Goal: Task Accomplishment & Management: Complete application form

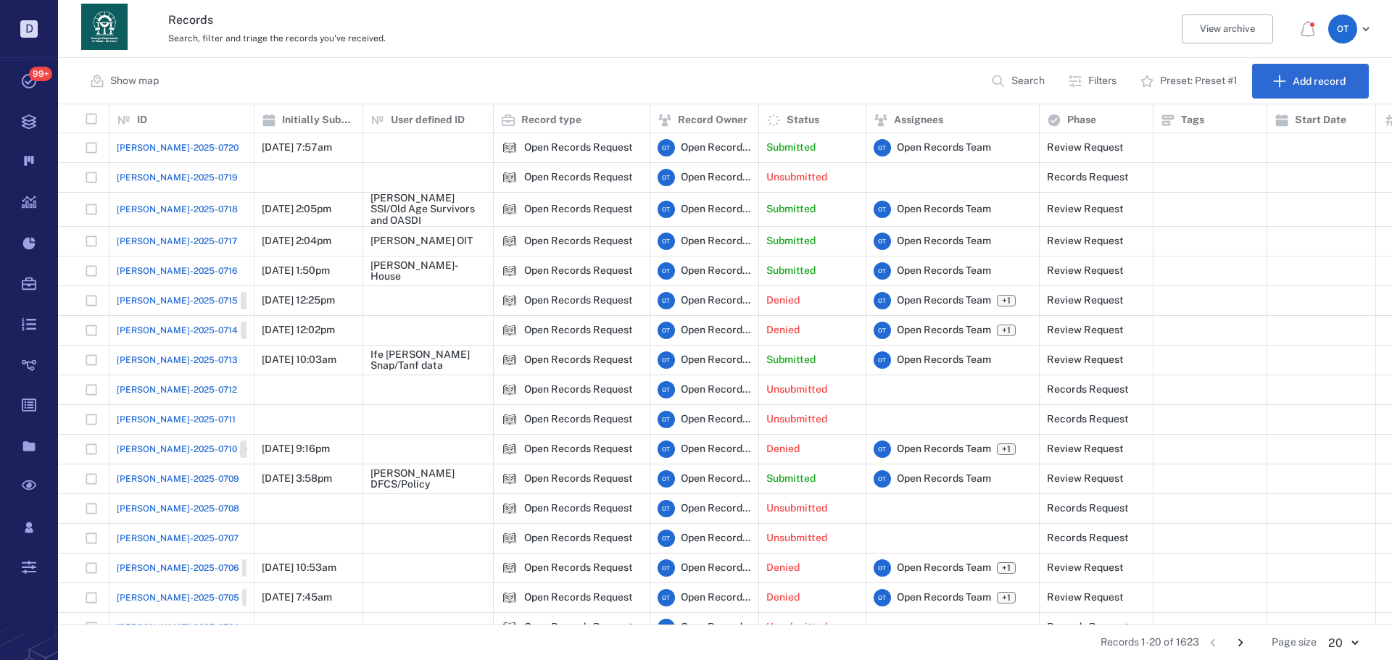
scroll to position [510, 1323]
click at [151, 144] on span "[PERSON_NAME]-2025-0720" at bounding box center [178, 147] width 122 height 13
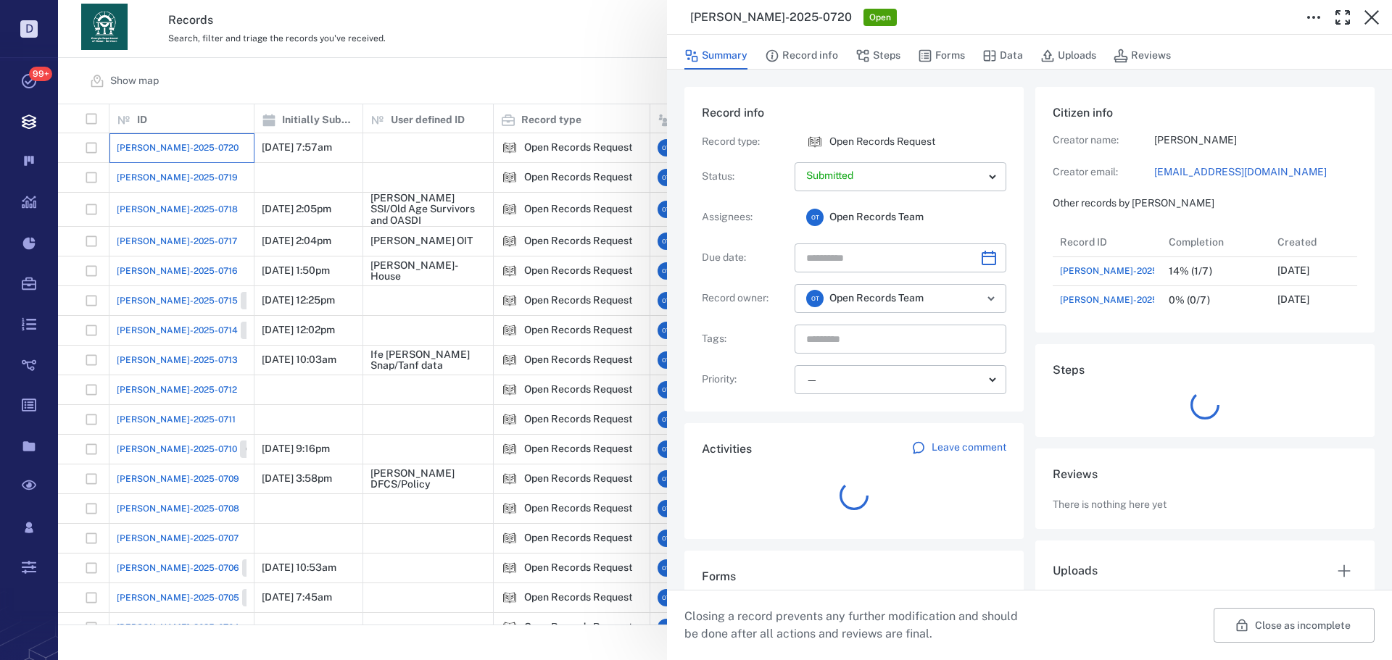
scroll to position [87, 288]
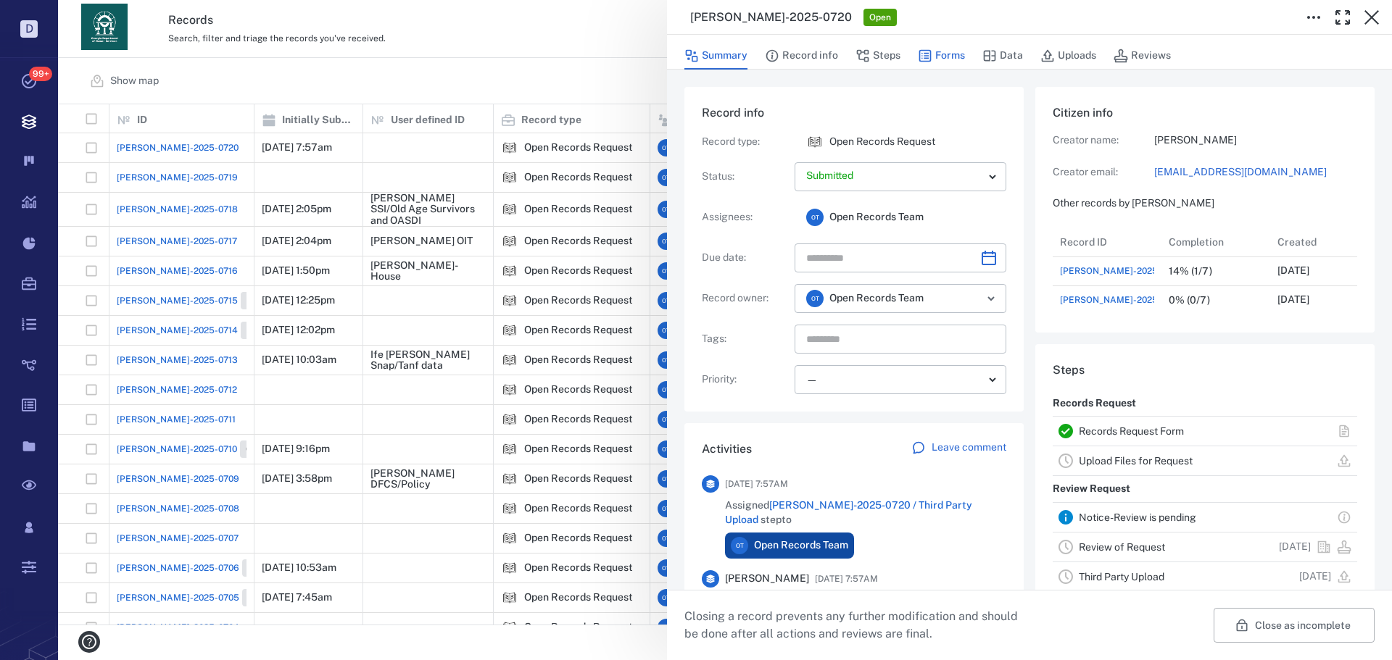
click at [921, 68] on button "Forms" at bounding box center [941, 56] width 47 height 28
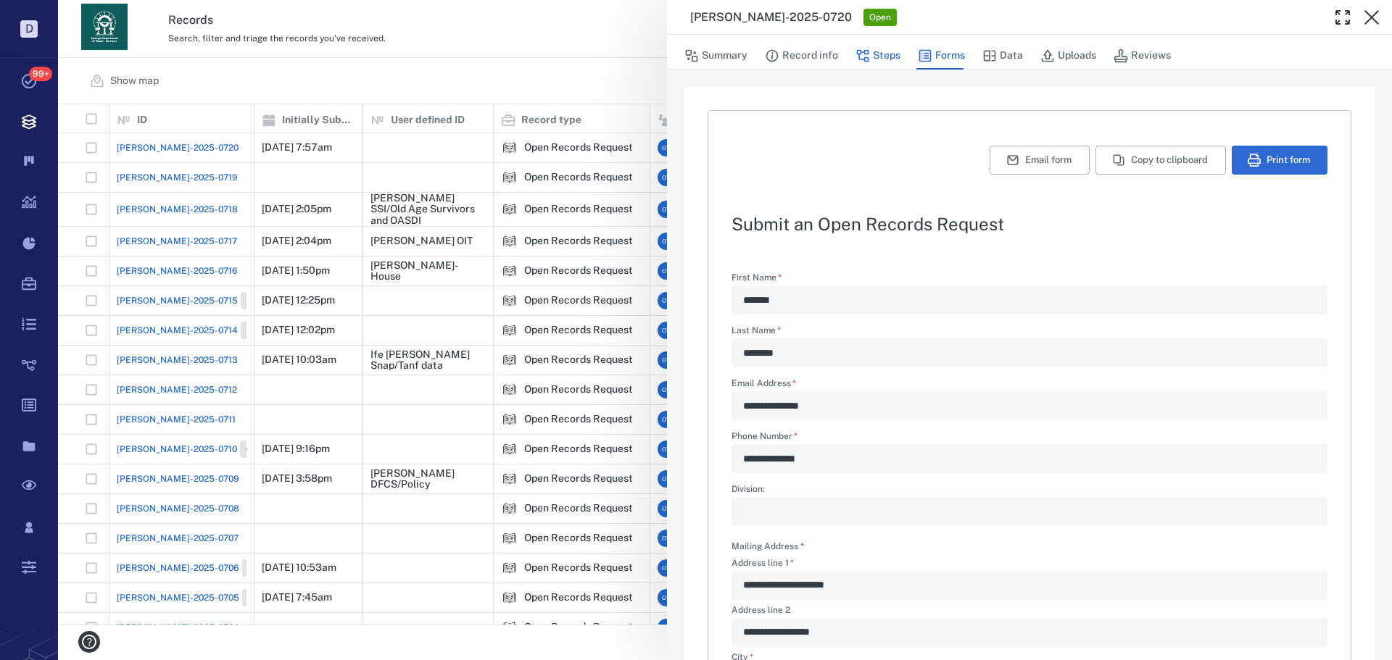
click at [888, 51] on button "Steps" at bounding box center [877, 56] width 45 height 28
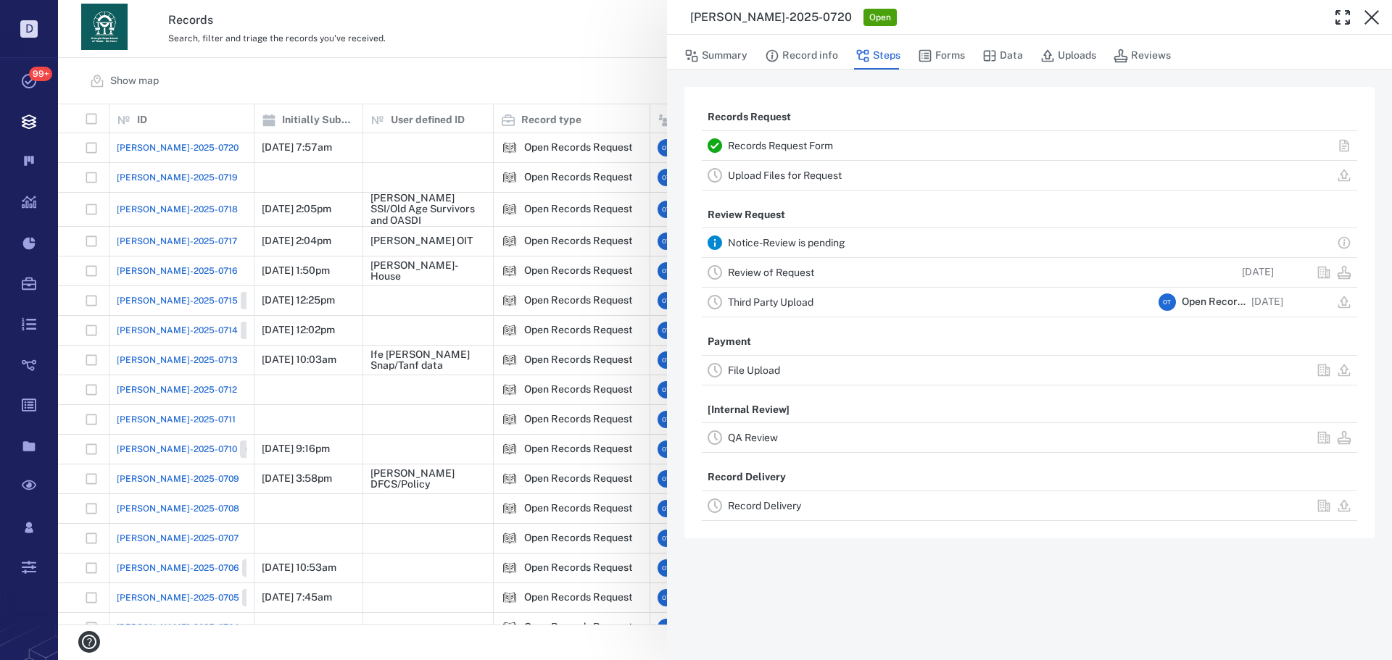
click at [792, 279] on div "Review of Request" at bounding box center [940, 272] width 425 height 17
click at [792, 276] on link "Review of Request" at bounding box center [771, 273] width 86 height 12
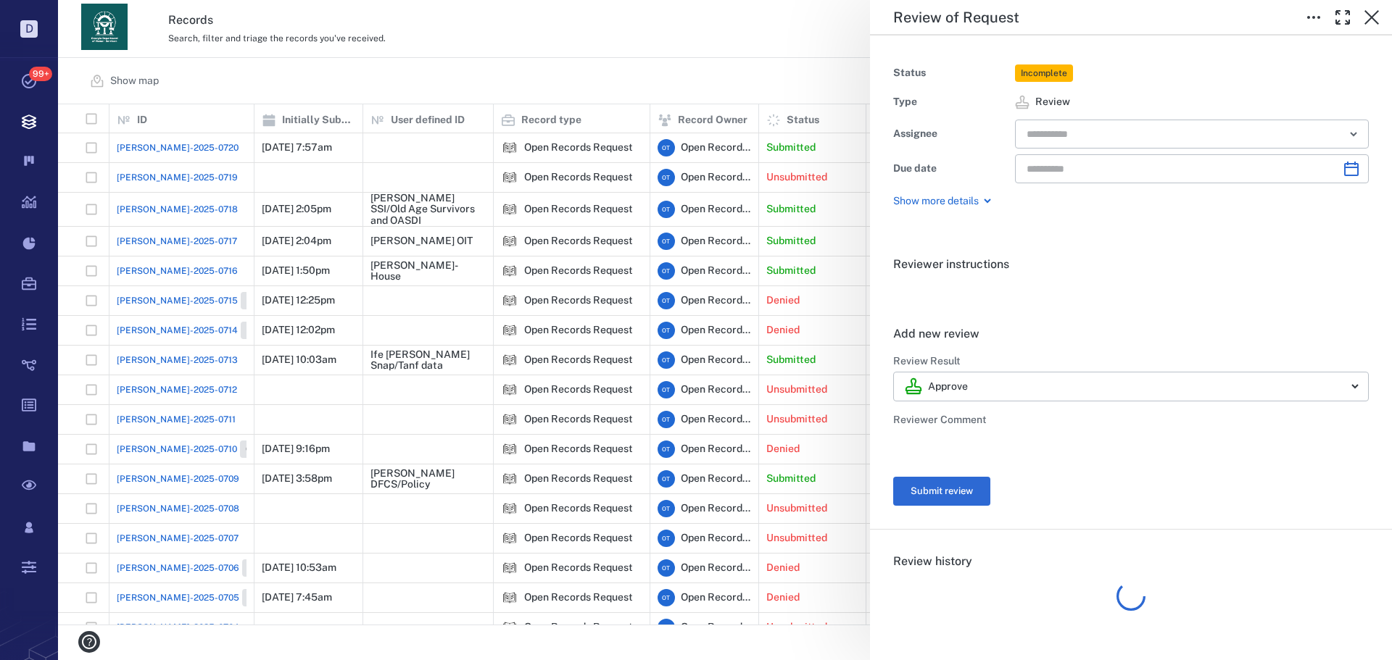
type input "**********"
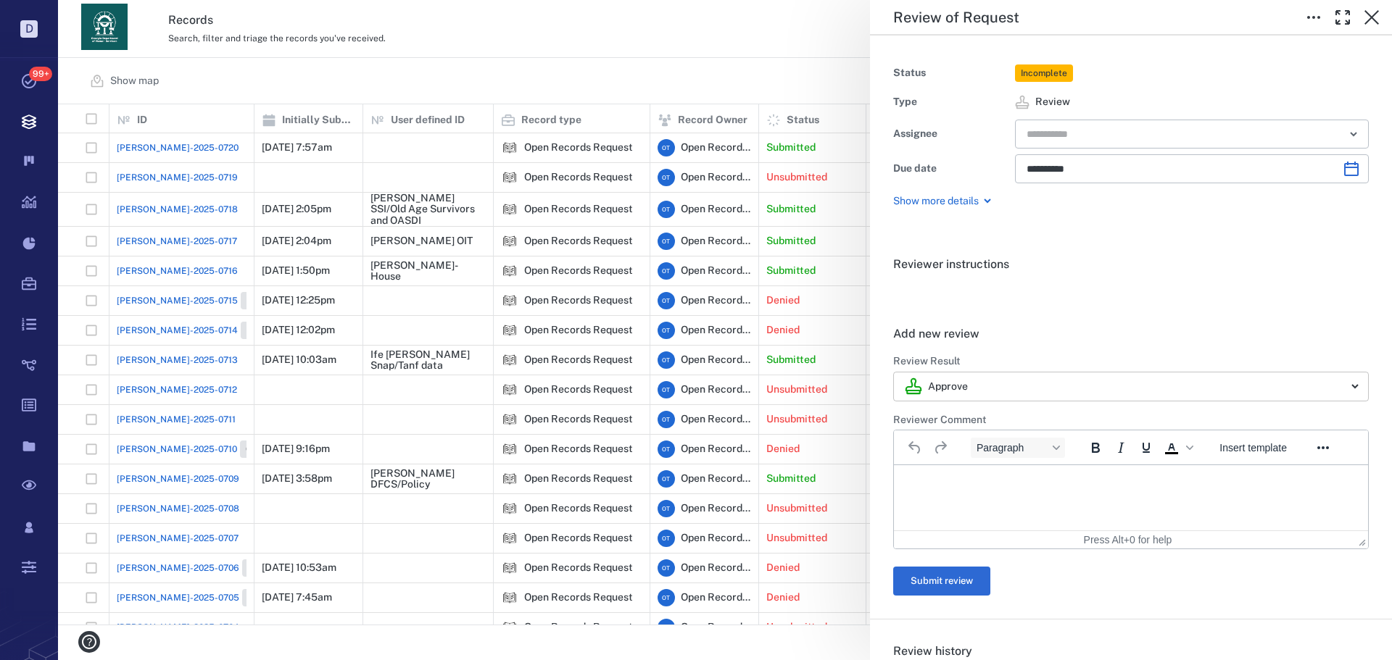
click at [1031, 375] on body "D Tasks 99+ Records Boards Dashboard Reports Record types Guide steps Rules For…" at bounding box center [696, 330] width 1392 height 660
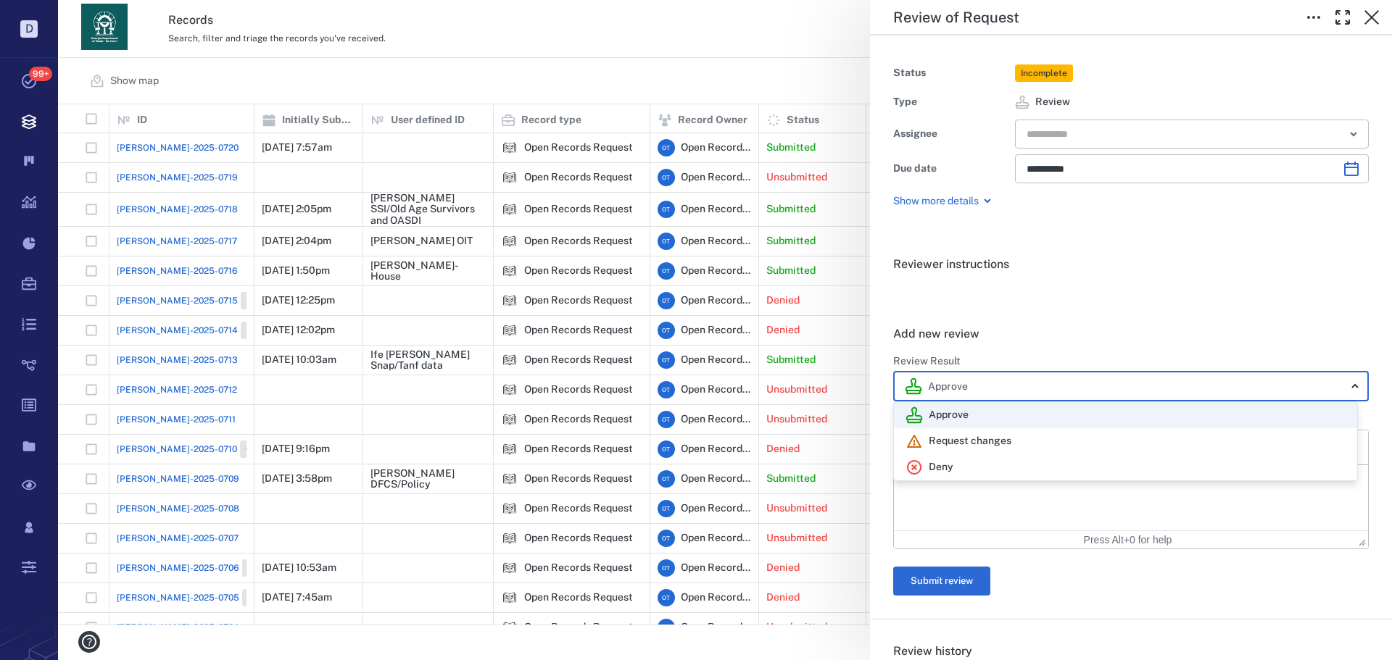
click at [978, 463] on div "Deny" at bounding box center [1125, 467] width 440 height 17
type input "******"
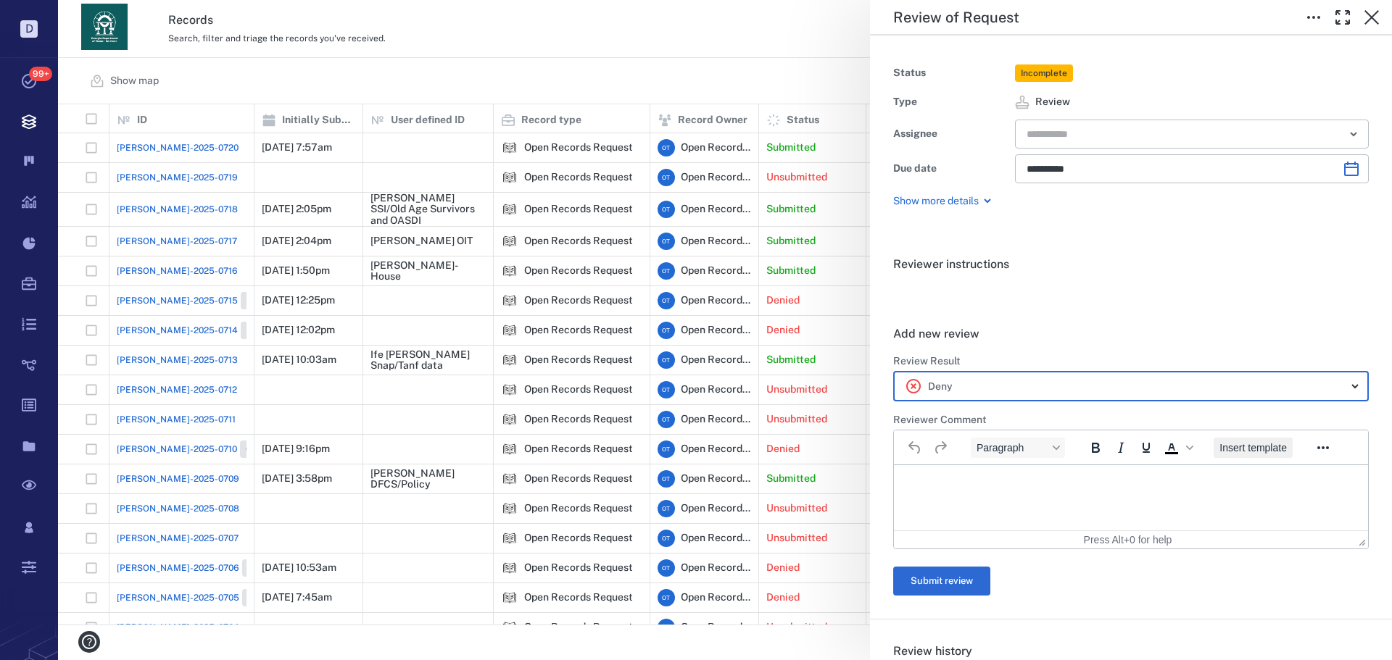
click at [1244, 448] on span "Insert template" at bounding box center [1252, 448] width 67 height 12
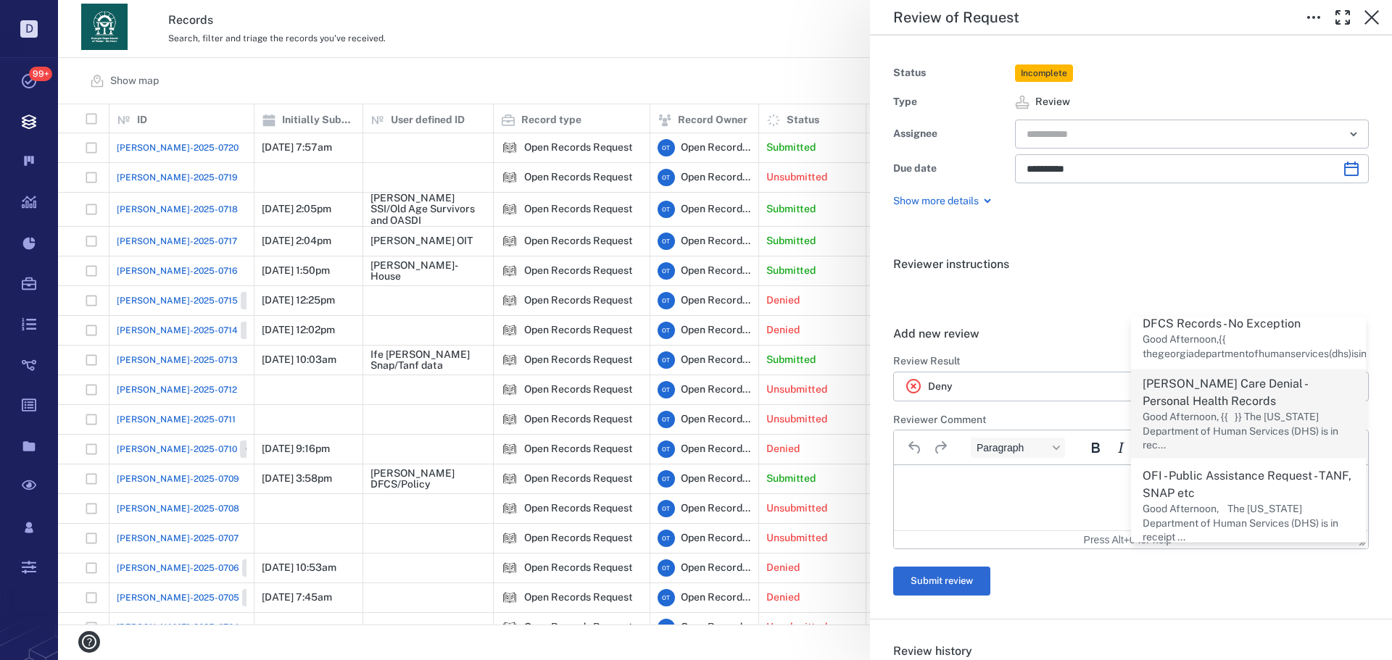
scroll to position [290, 0]
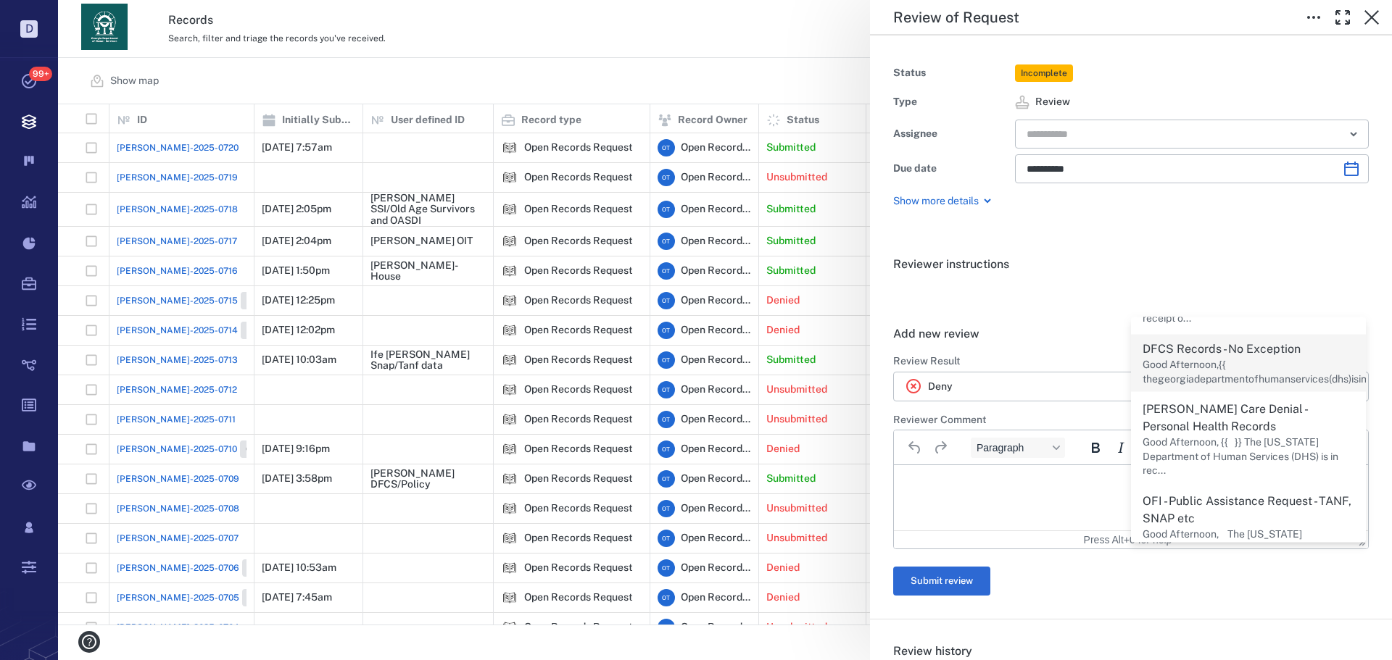
click at [1212, 358] on p "Good Afternoon,{{ thegeorgiadepartmentofhumanservices(dhs)isinreceiptofyourbel.…" at bounding box center [1296, 372] width 309 height 28
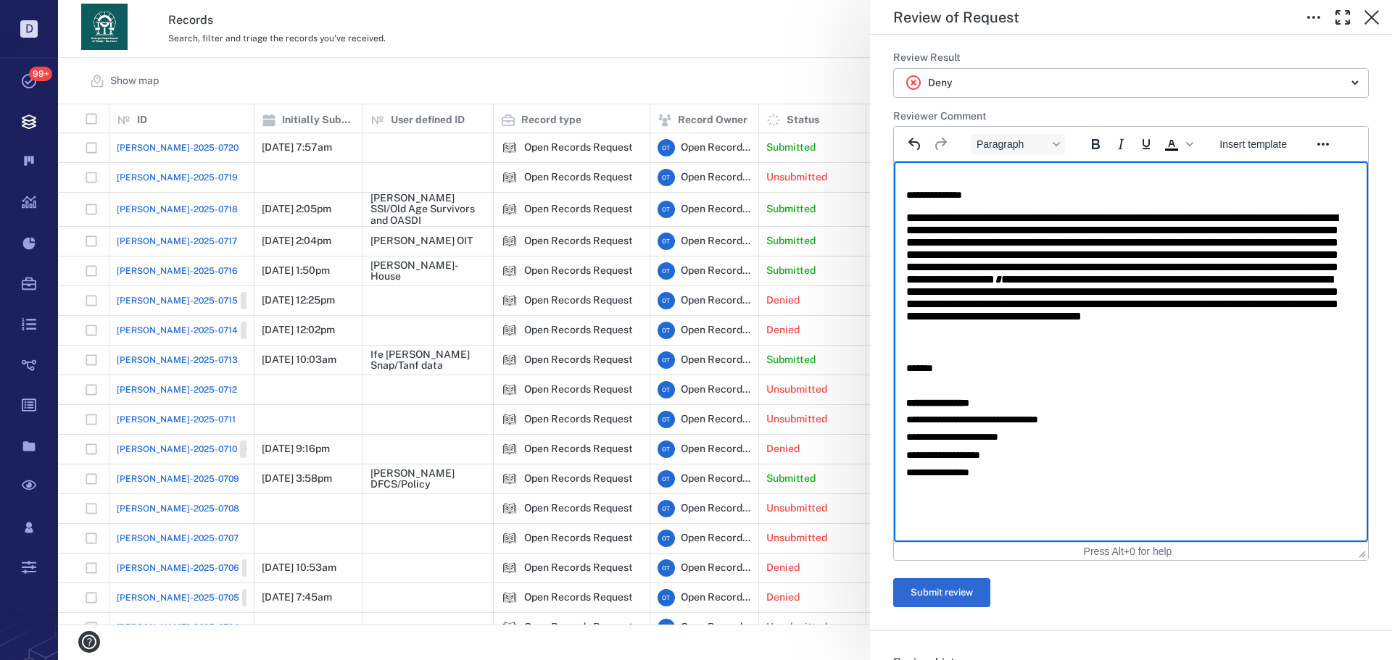
scroll to position [305, 0]
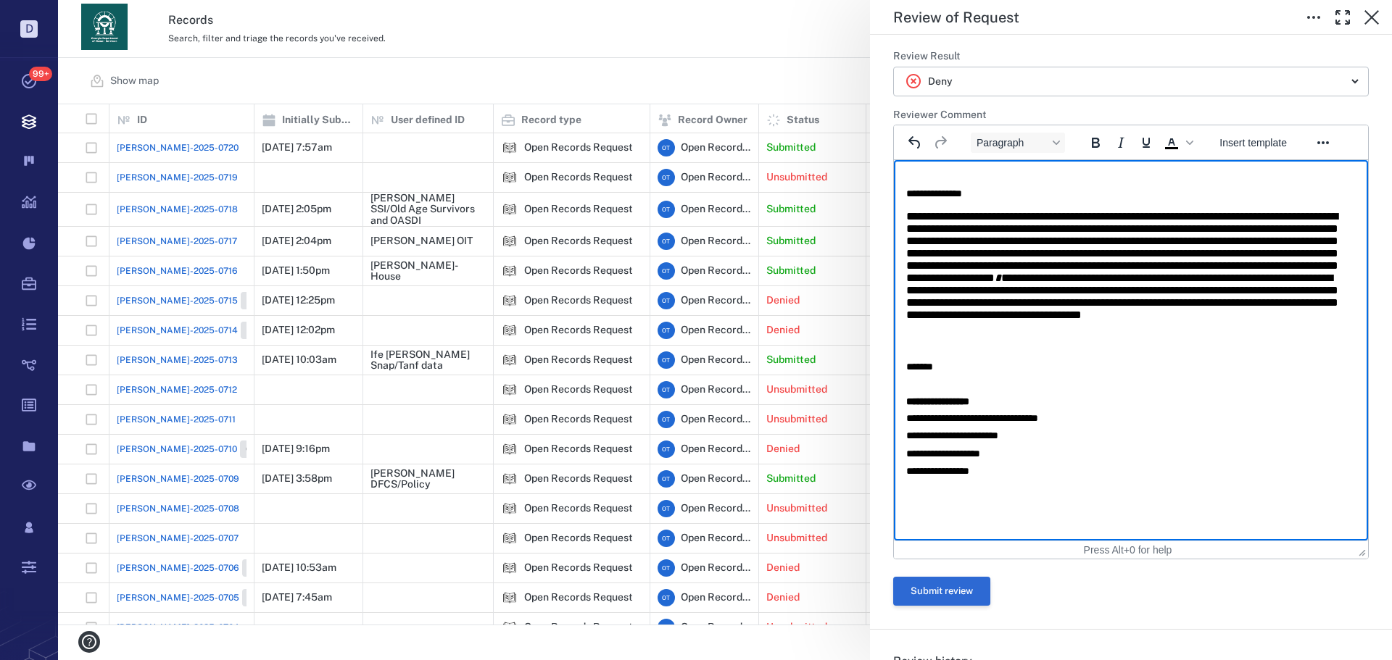
click at [987, 581] on button "Submit review" at bounding box center [941, 591] width 97 height 29
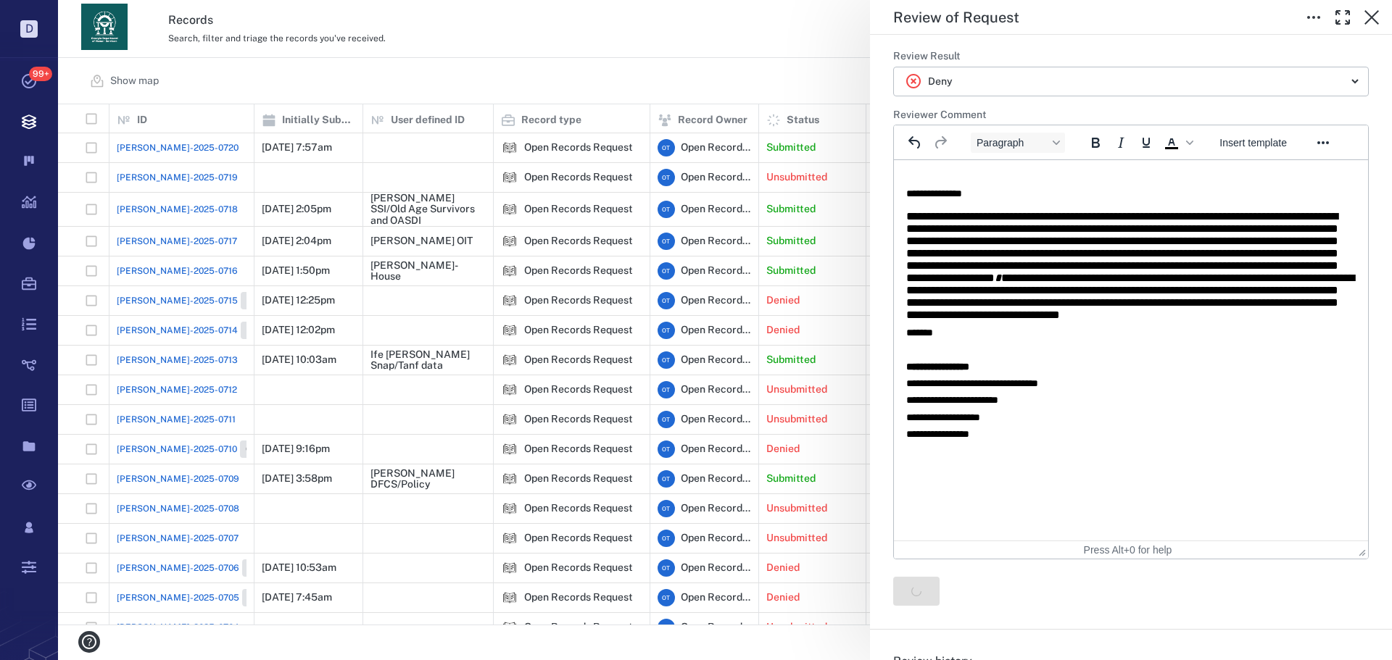
scroll to position [0, 0]
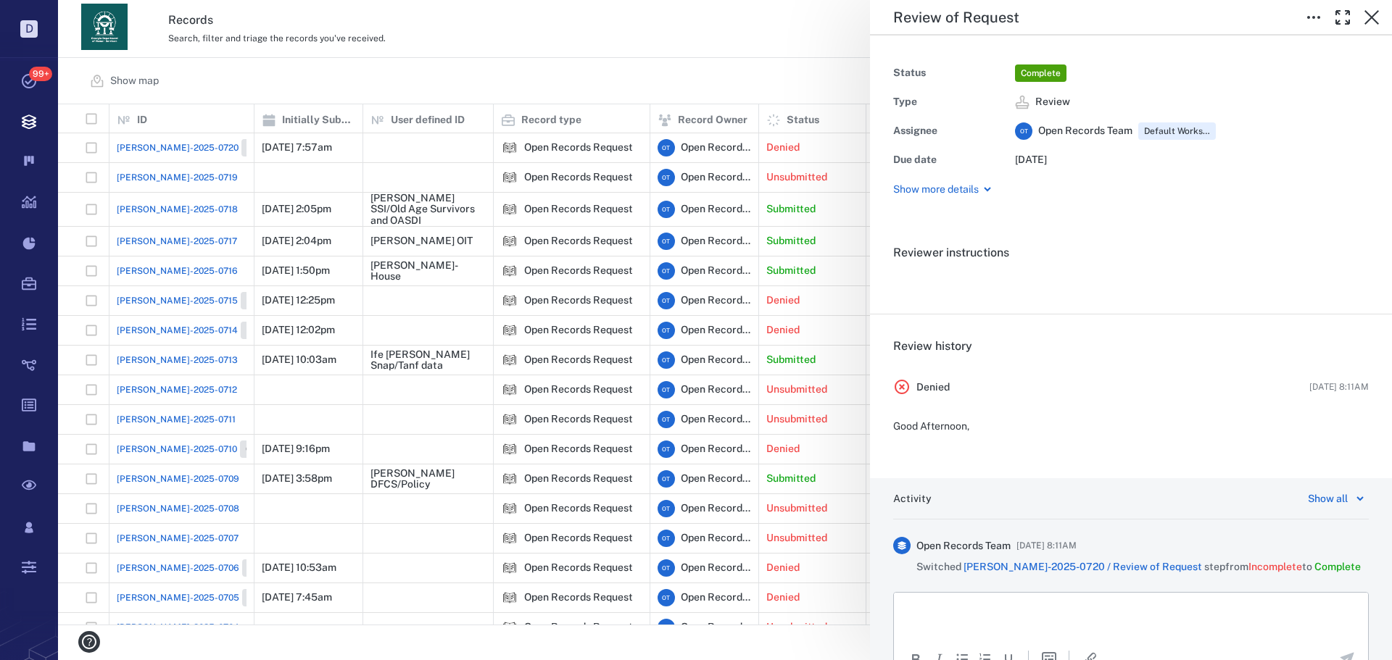
click at [654, 49] on div "Review of Request Status Complete Type Review Assignee O T Open Records Team De…" at bounding box center [725, 330] width 1334 height 660
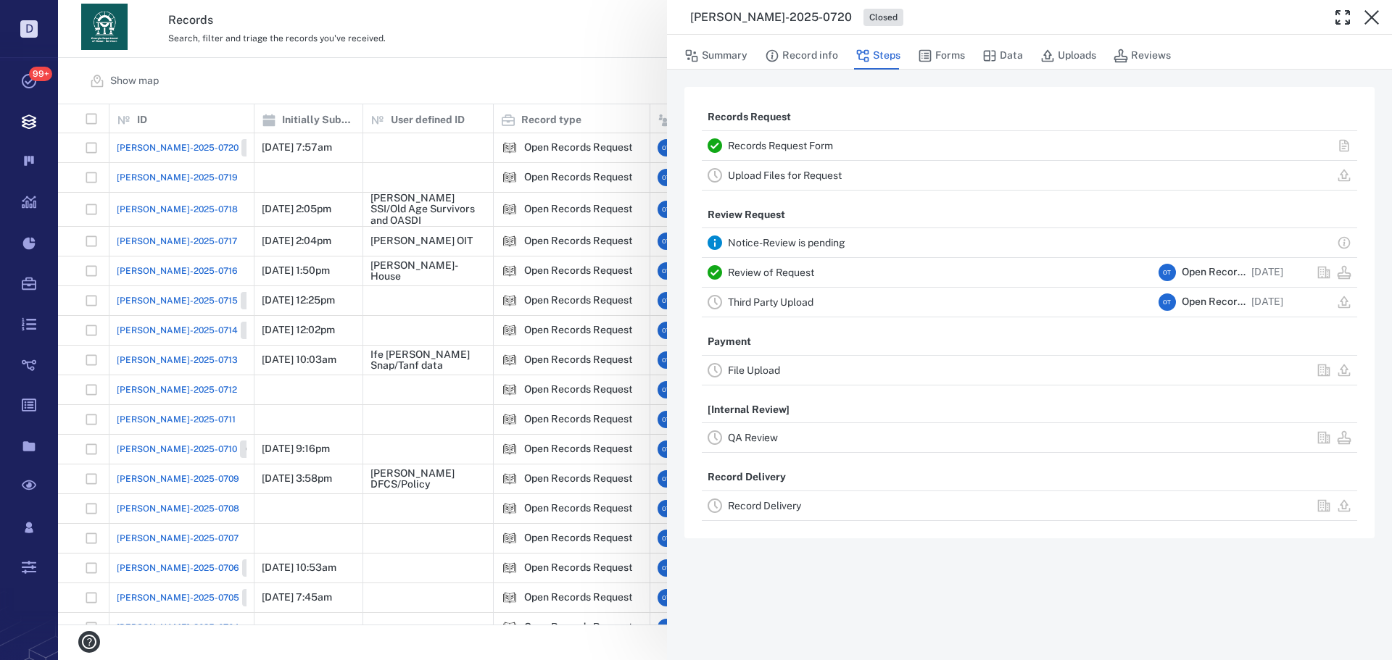
drag, startPoint x: 262, startPoint y: 86, endPoint x: 324, endPoint y: 88, distance: 62.4
click at [262, 85] on div "[PERSON_NAME]-2025-0720 Closed Summary Record info Steps Forms Data Uploads Rev…" at bounding box center [725, 330] width 1334 height 660
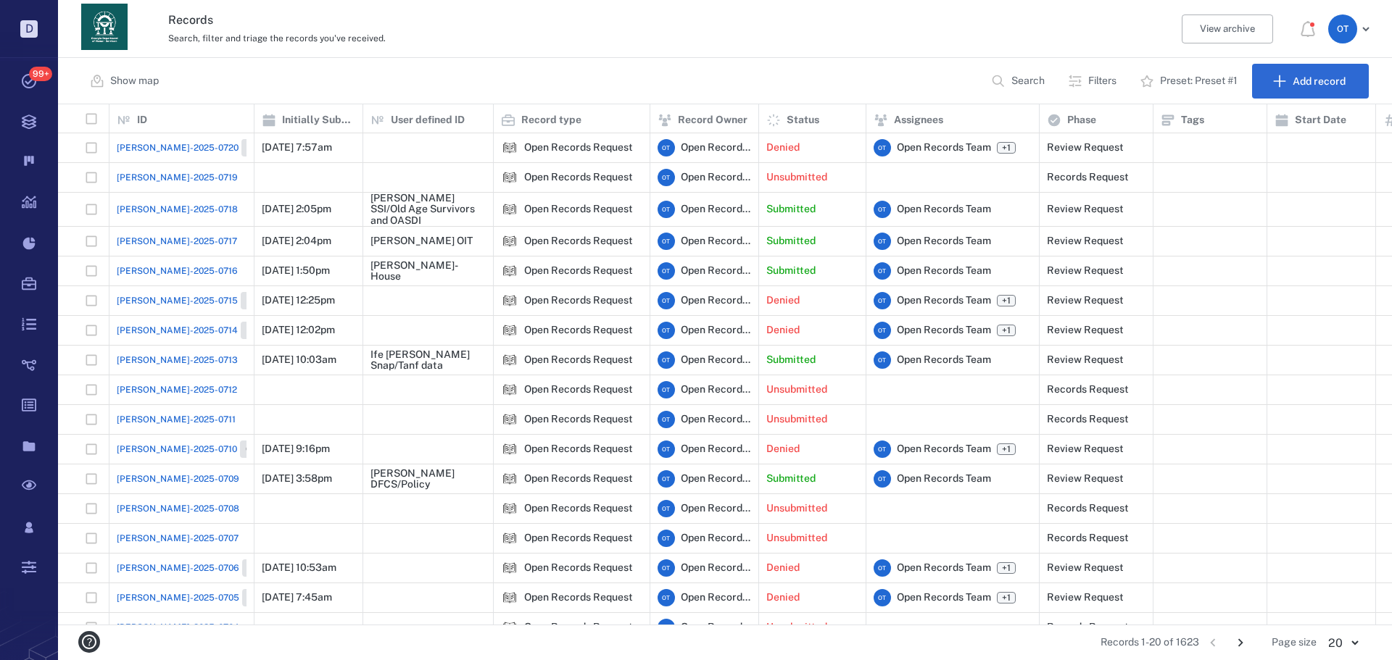
click at [181, 272] on span "[PERSON_NAME]-2025-0716" at bounding box center [177, 271] width 121 height 13
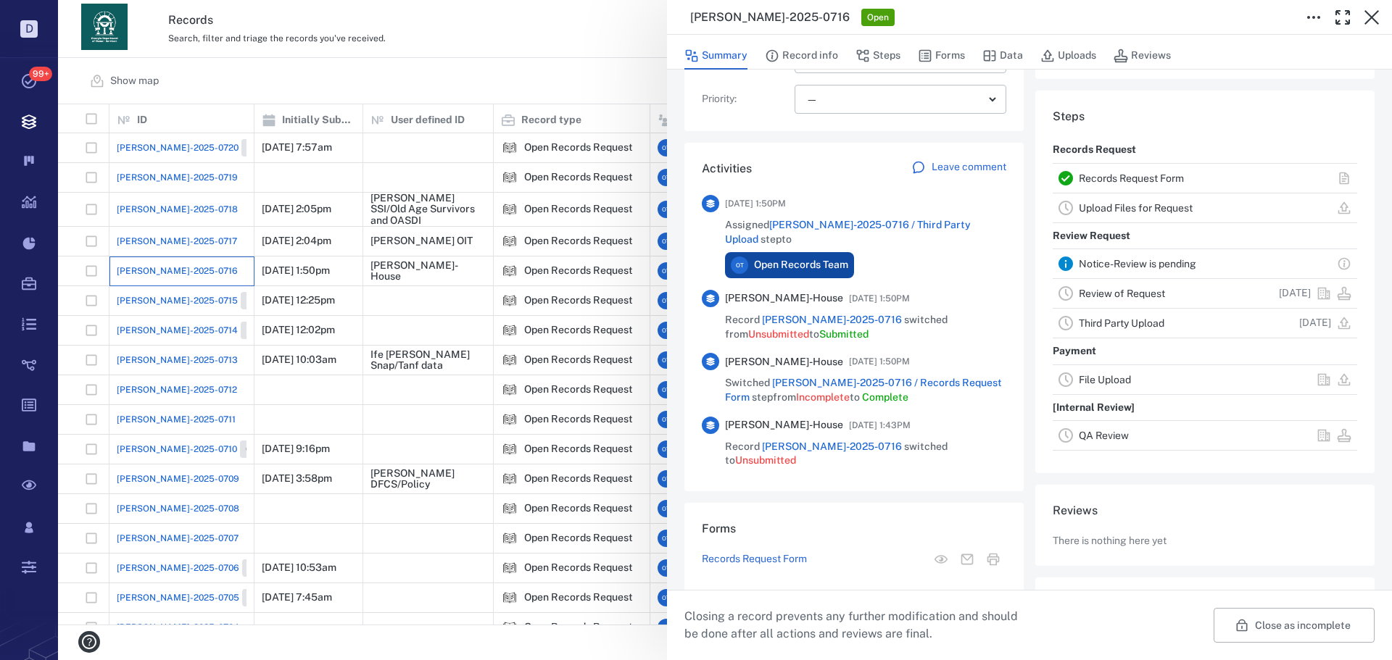
scroll to position [291, 0]
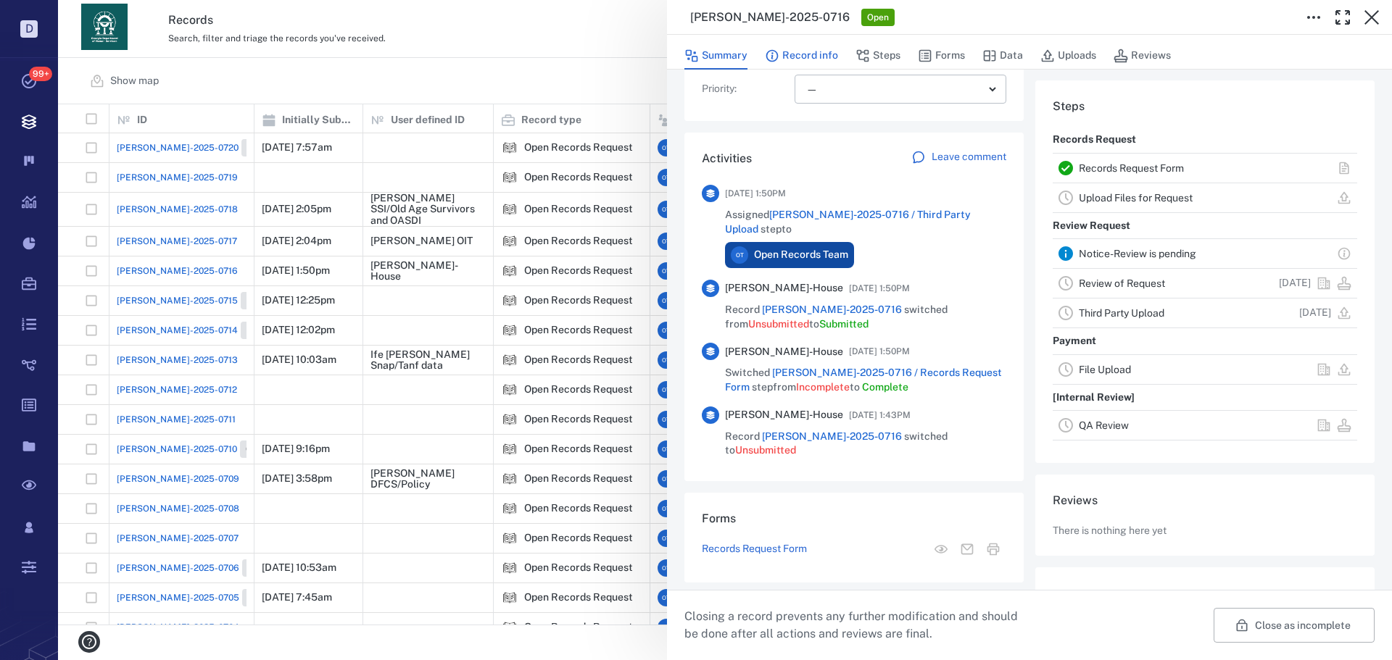
click at [804, 52] on button "Record info" at bounding box center [801, 56] width 73 height 28
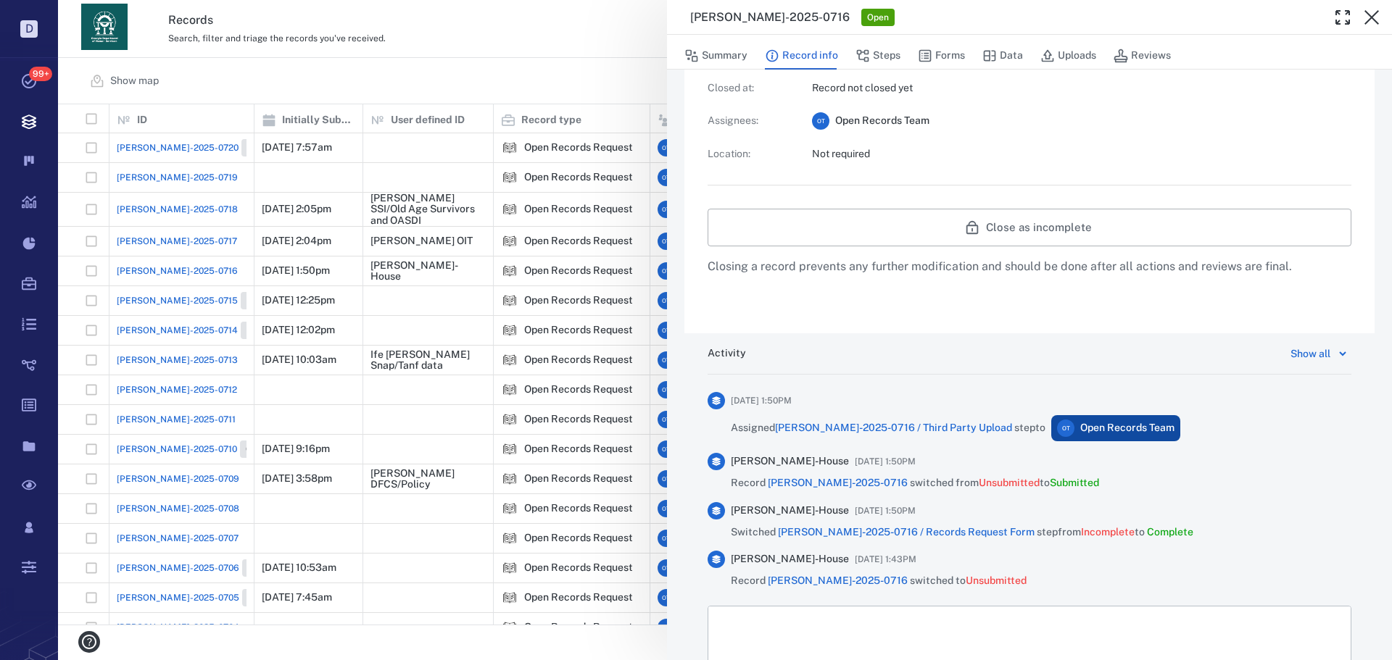
scroll to position [670, 0]
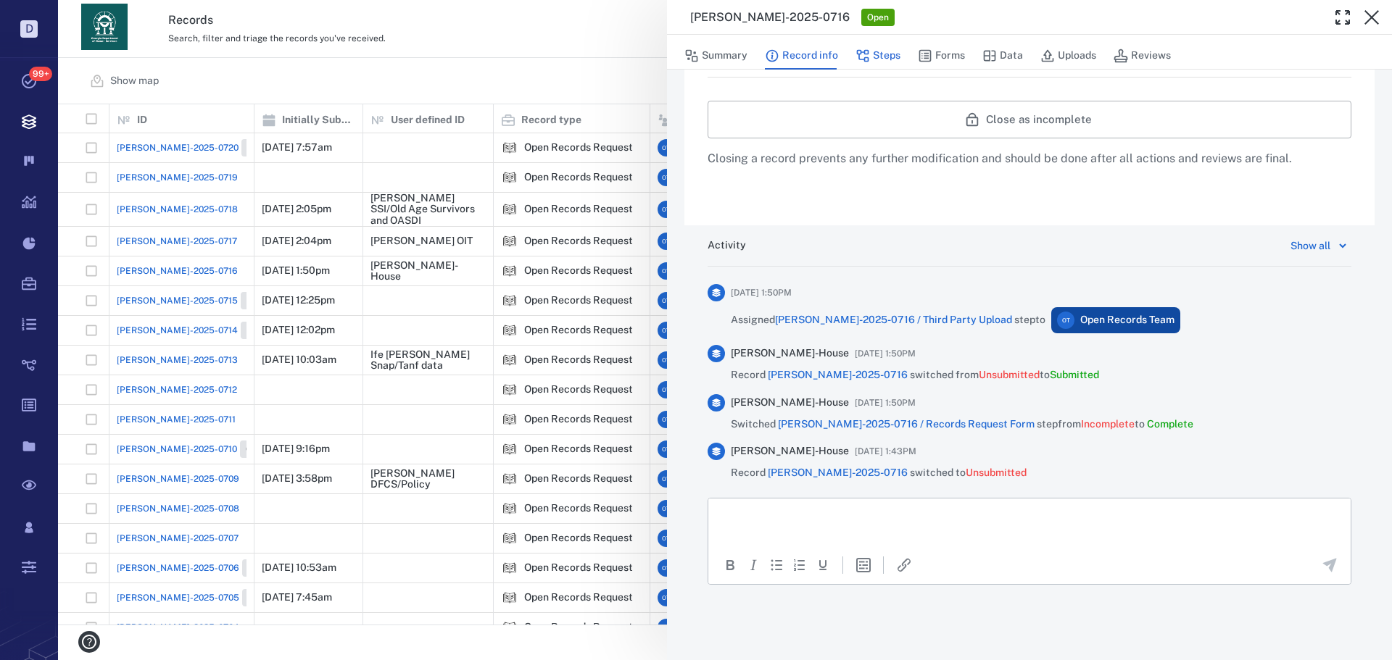
click at [855, 60] on icon "button" at bounding box center [862, 56] width 14 height 14
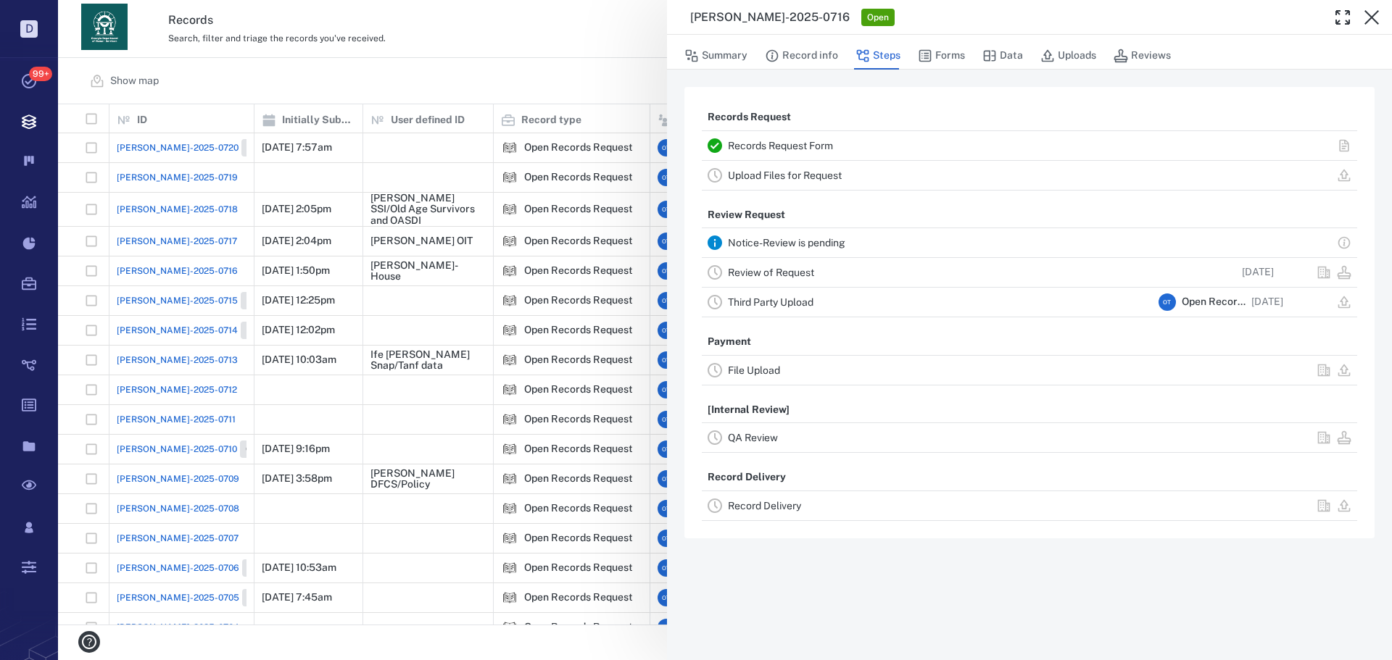
click at [795, 273] on link "Review of Request" at bounding box center [771, 273] width 86 height 12
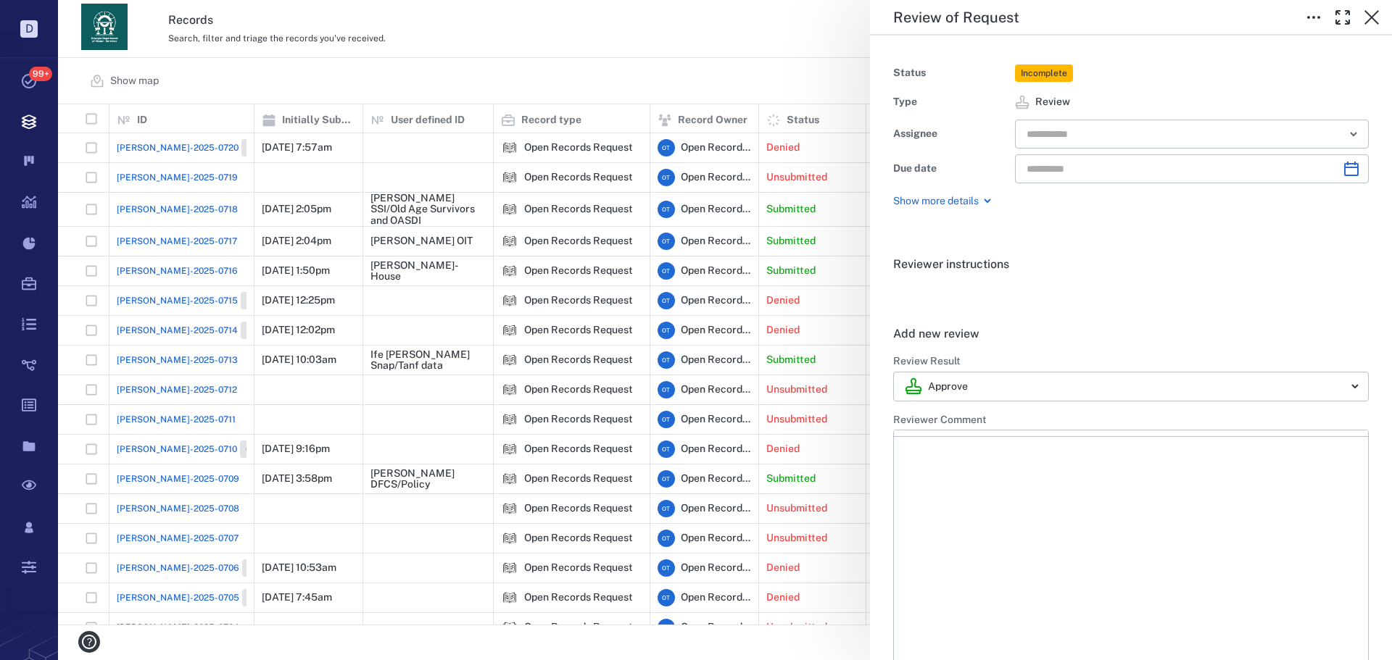
type input "**********"
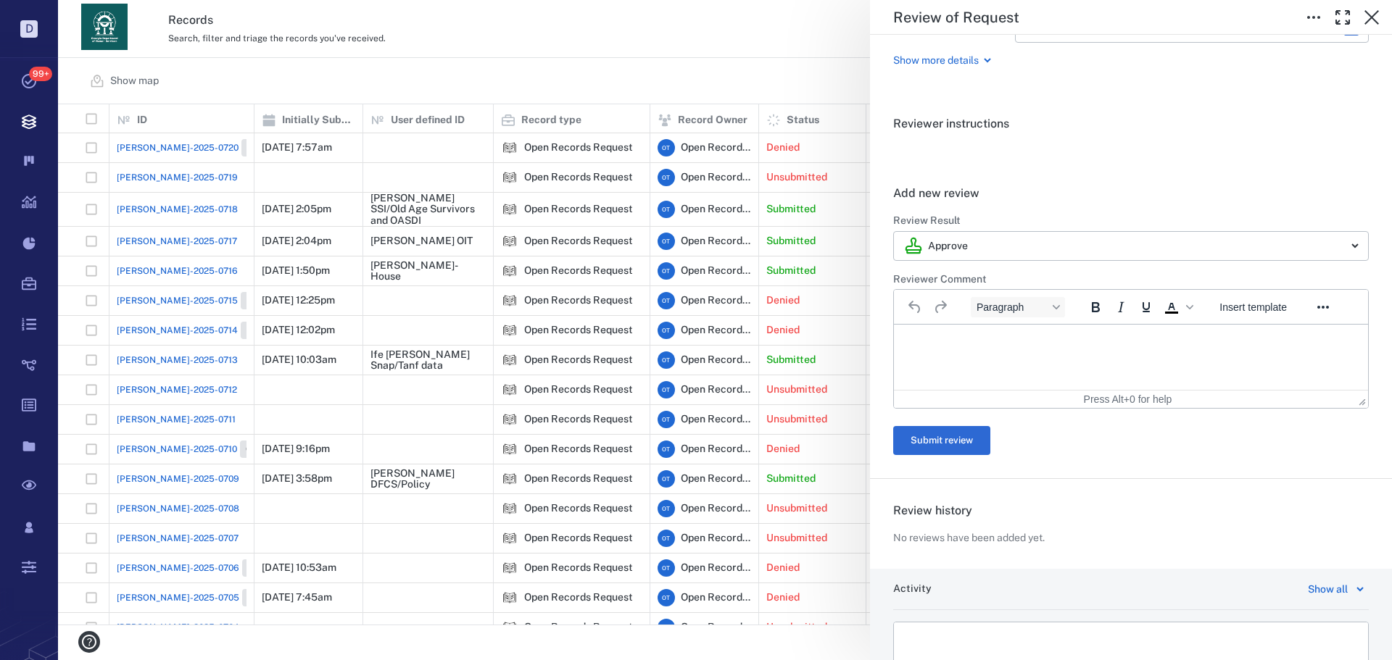
scroll to position [275, 0]
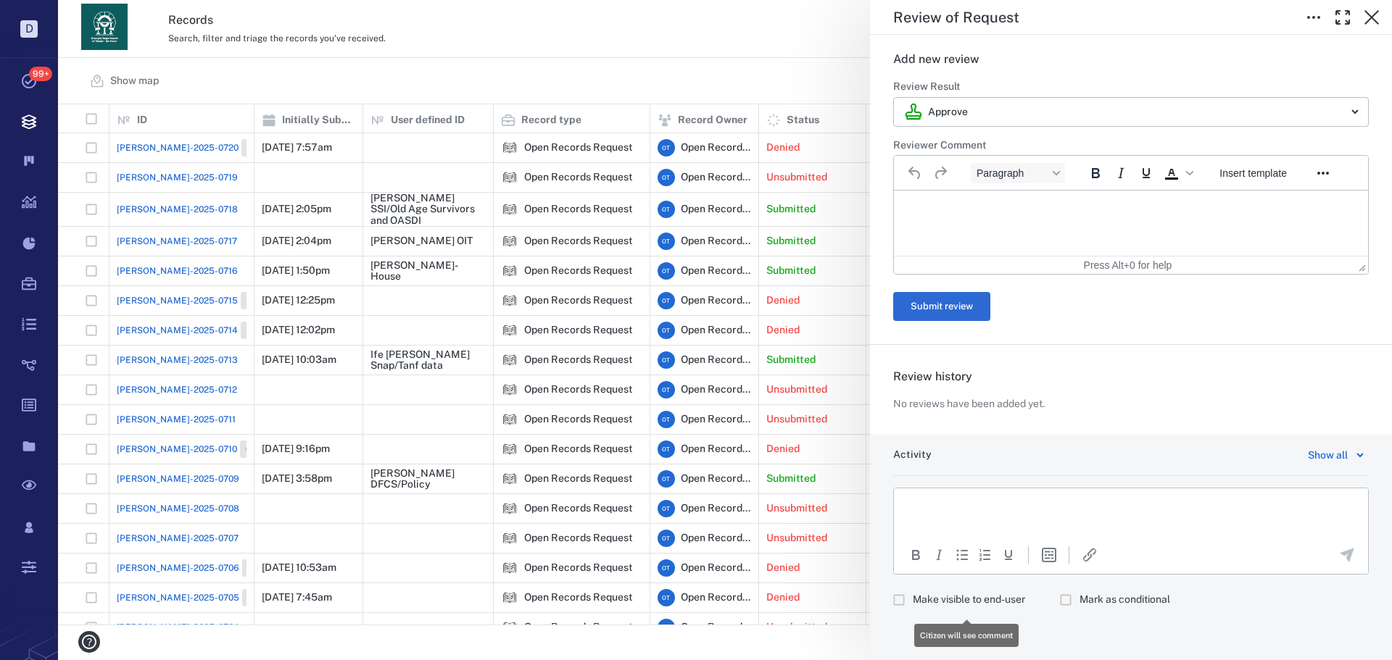
click at [976, 591] on label "Make visible to end-user" at bounding box center [955, 600] width 140 height 28
click at [999, 520] on html at bounding box center [1131, 506] width 474 height 36
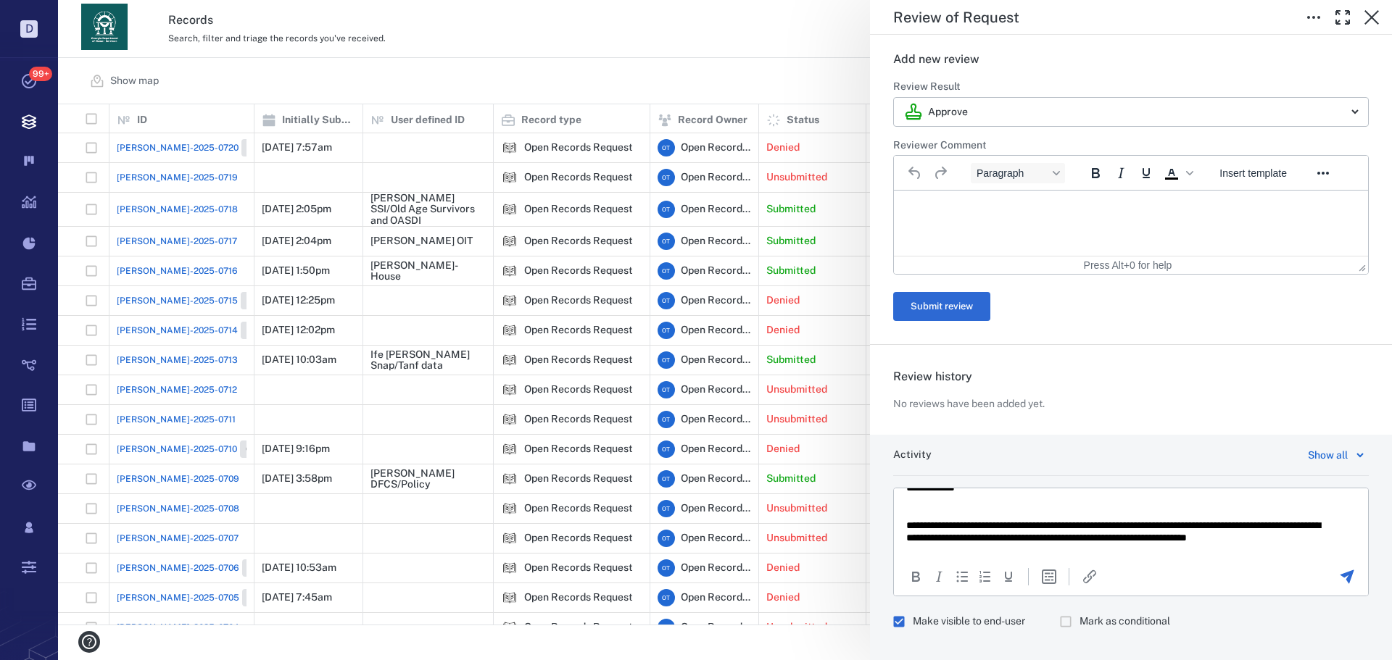
scroll to position [27, 0]
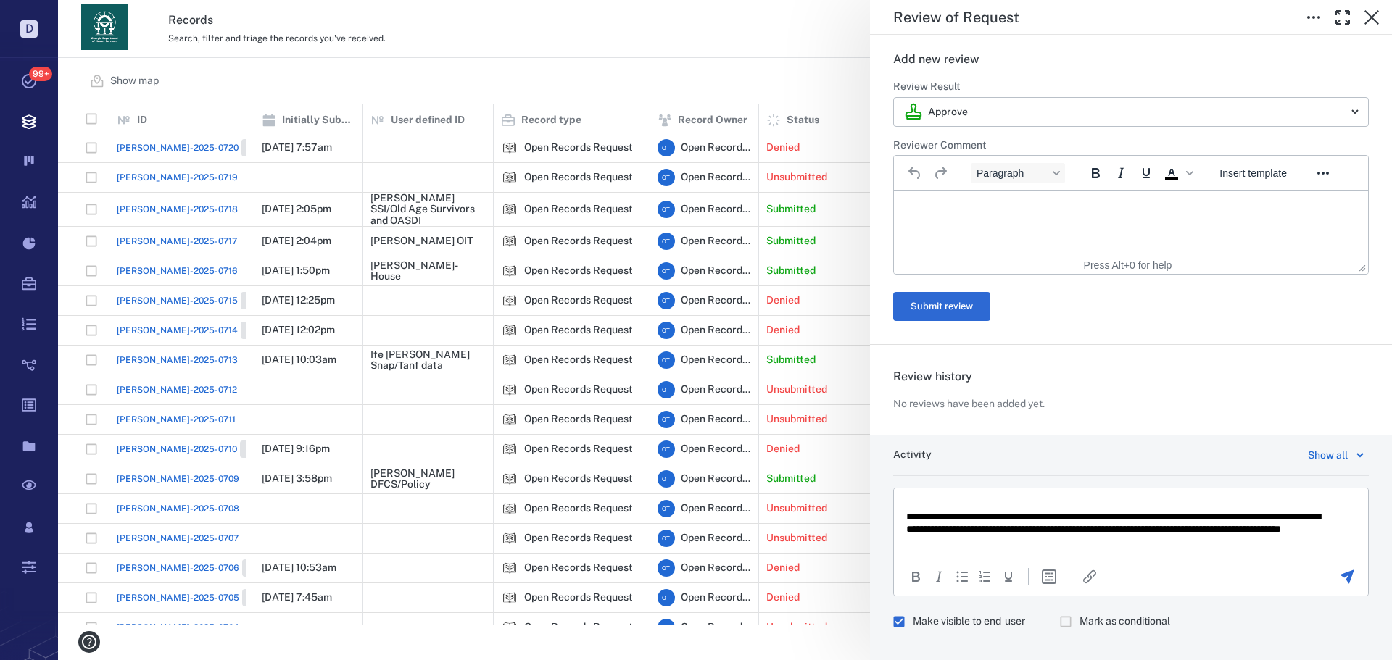
click at [1326, 573] on div at bounding box center [1346, 576] width 40 height 17
click at [1338, 574] on icon "Send the comment" at bounding box center [1346, 576] width 17 height 17
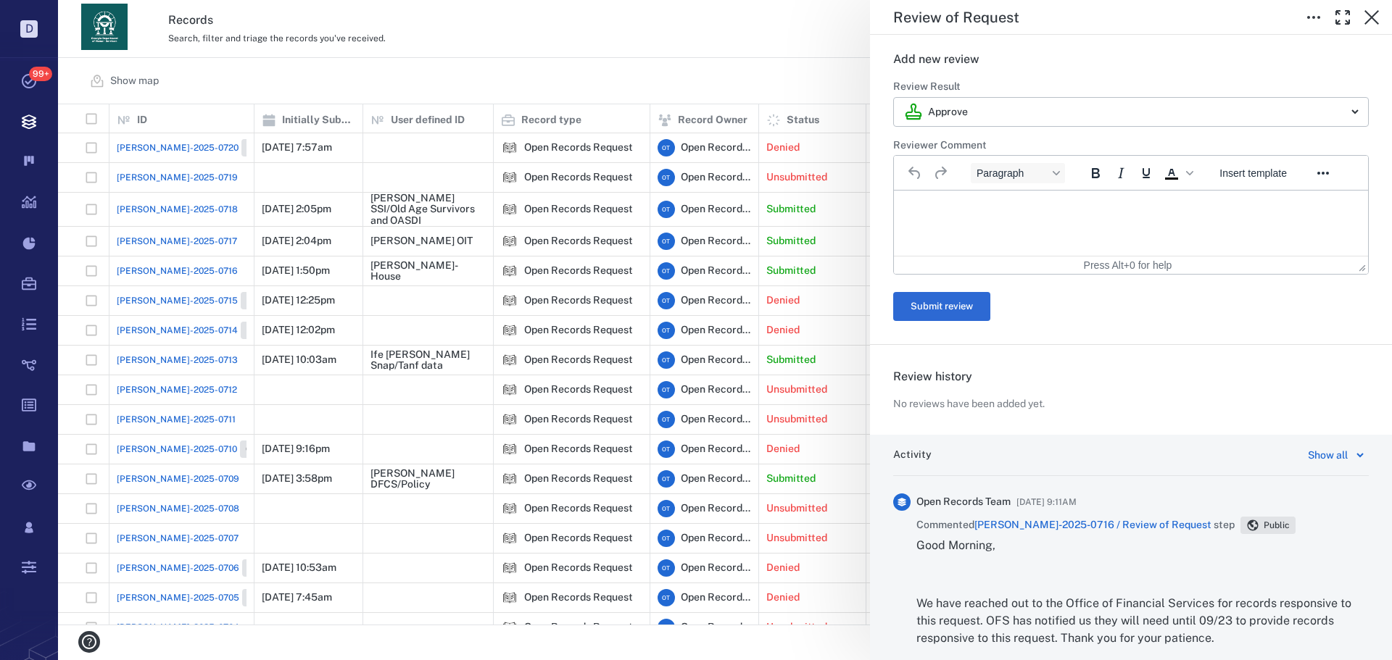
click at [766, 85] on div "**********" at bounding box center [725, 330] width 1334 height 660
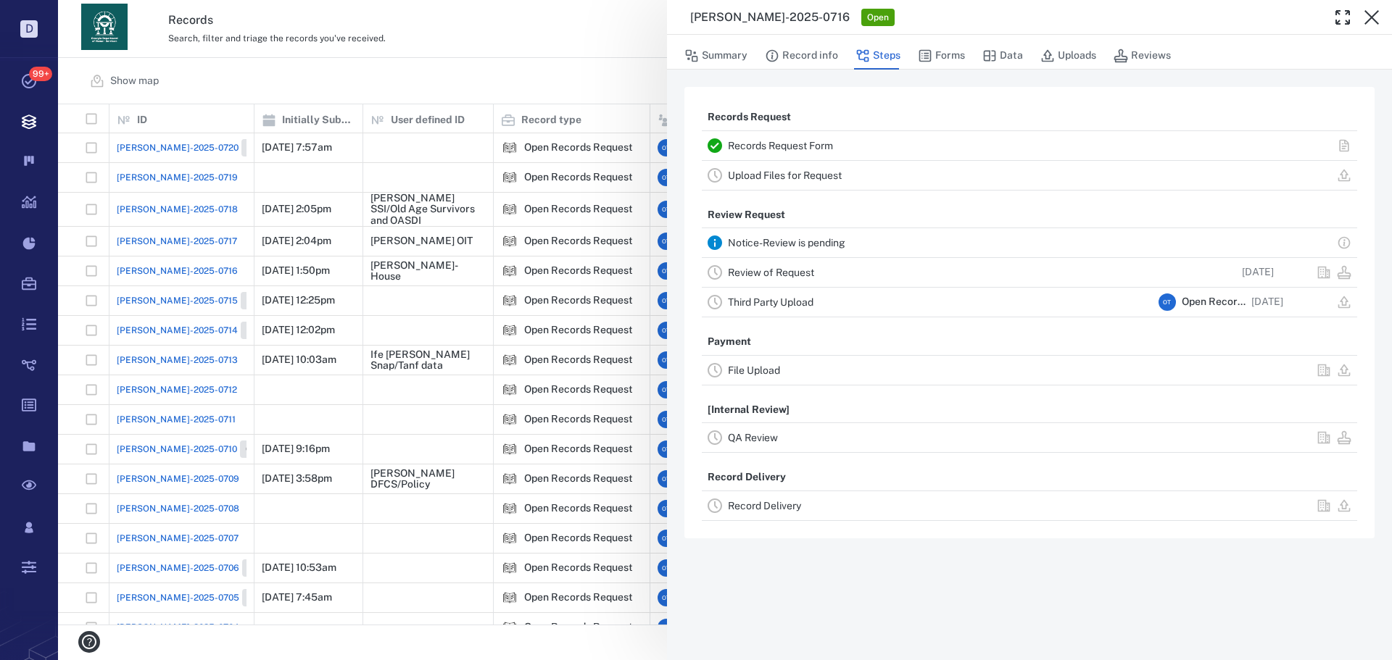
click at [498, 69] on div "[PERSON_NAME]-2025-0716 Open Summary Record info Steps Forms Data Uploads Revie…" at bounding box center [725, 330] width 1334 height 660
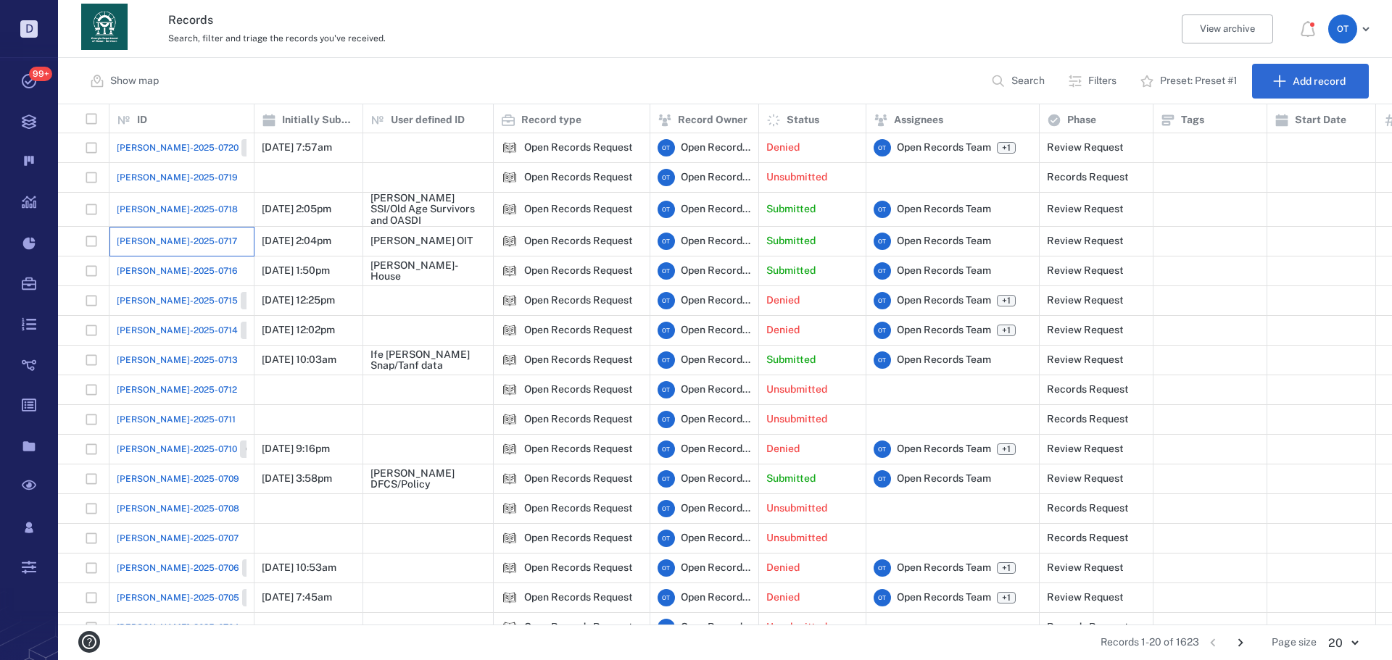
click at [162, 233] on div "[PERSON_NAME]-2025-0717" at bounding box center [182, 241] width 130 height 29
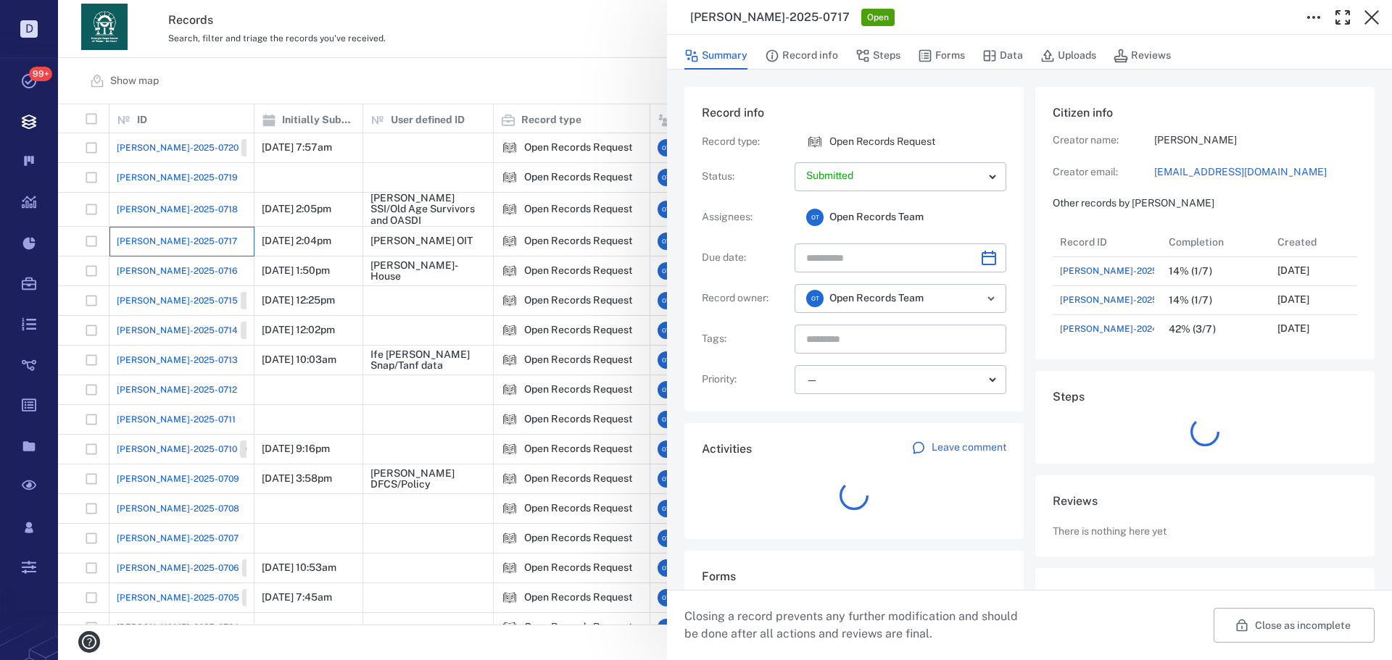
scroll to position [203, 277]
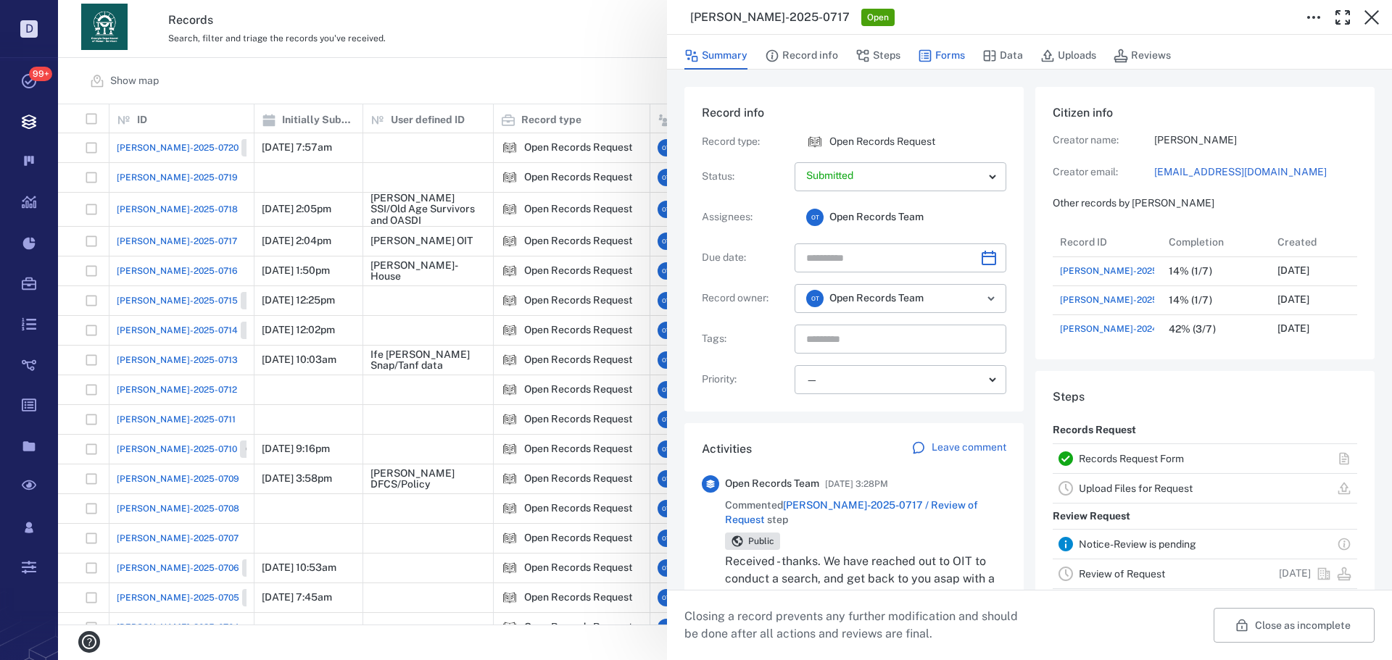
click at [949, 51] on button "Forms" at bounding box center [941, 56] width 47 height 28
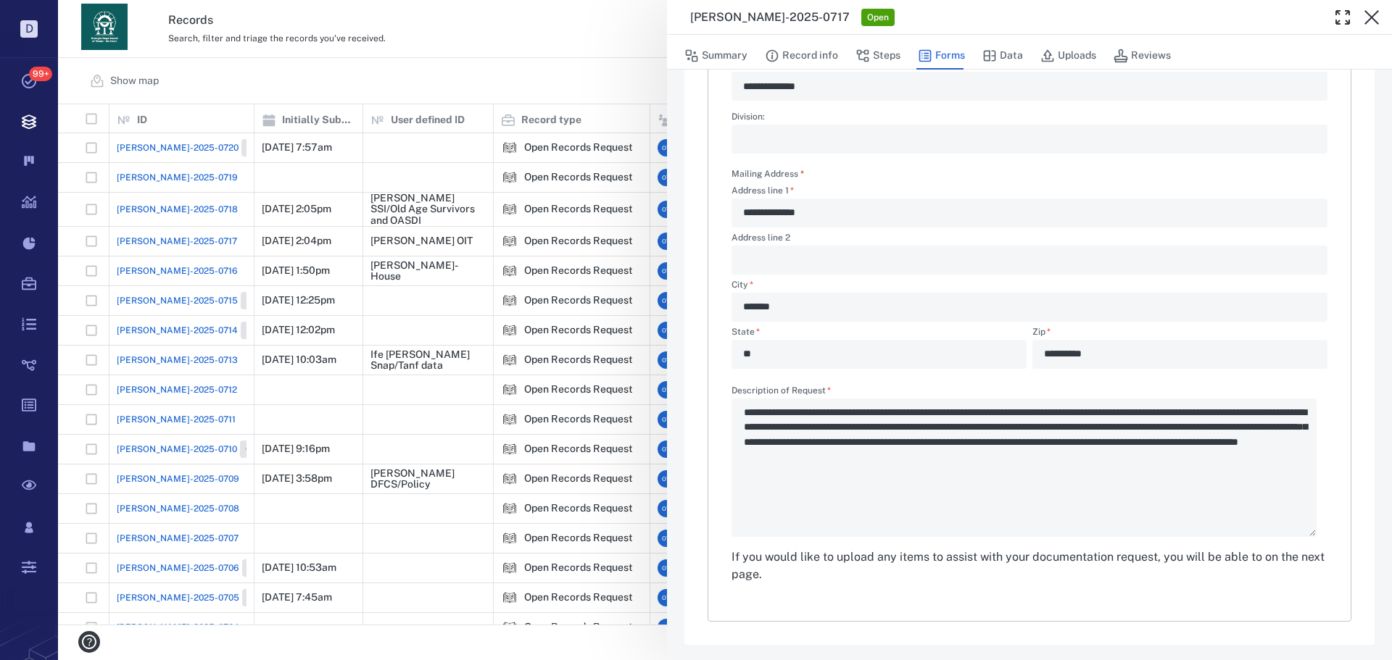
scroll to position [375, 0]
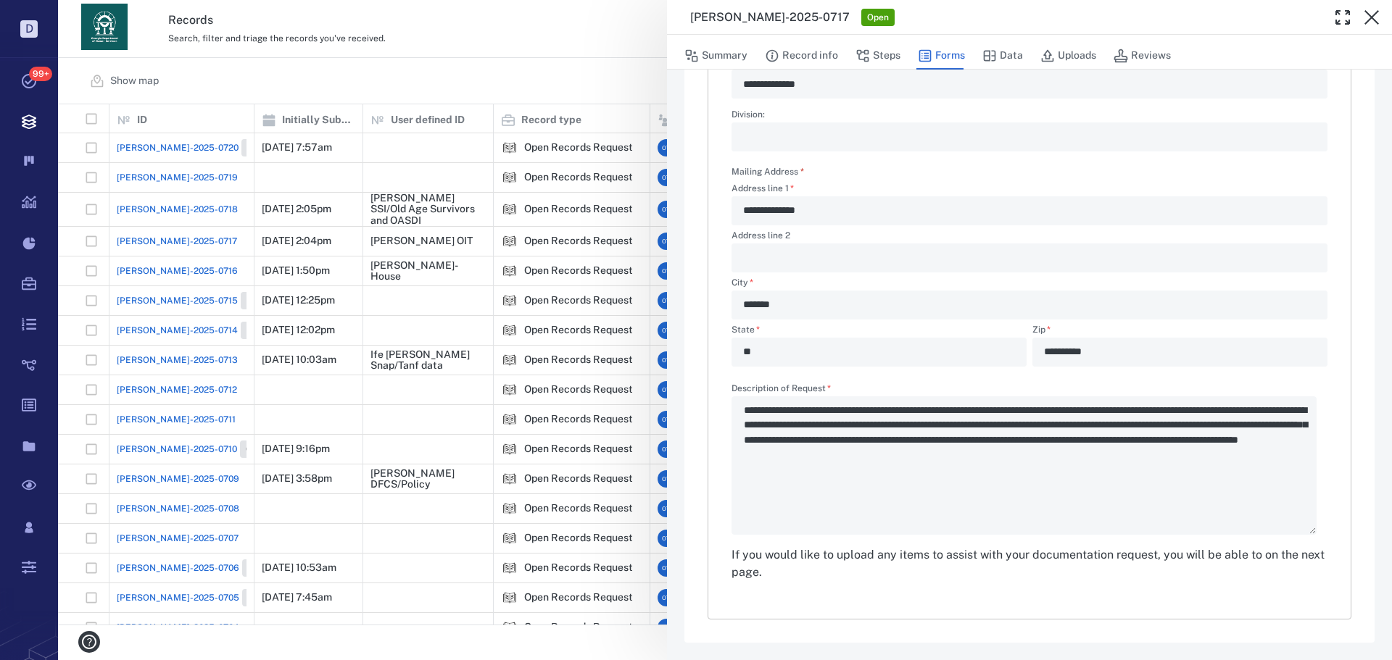
click at [347, 3] on div "**********" at bounding box center [725, 330] width 1334 height 660
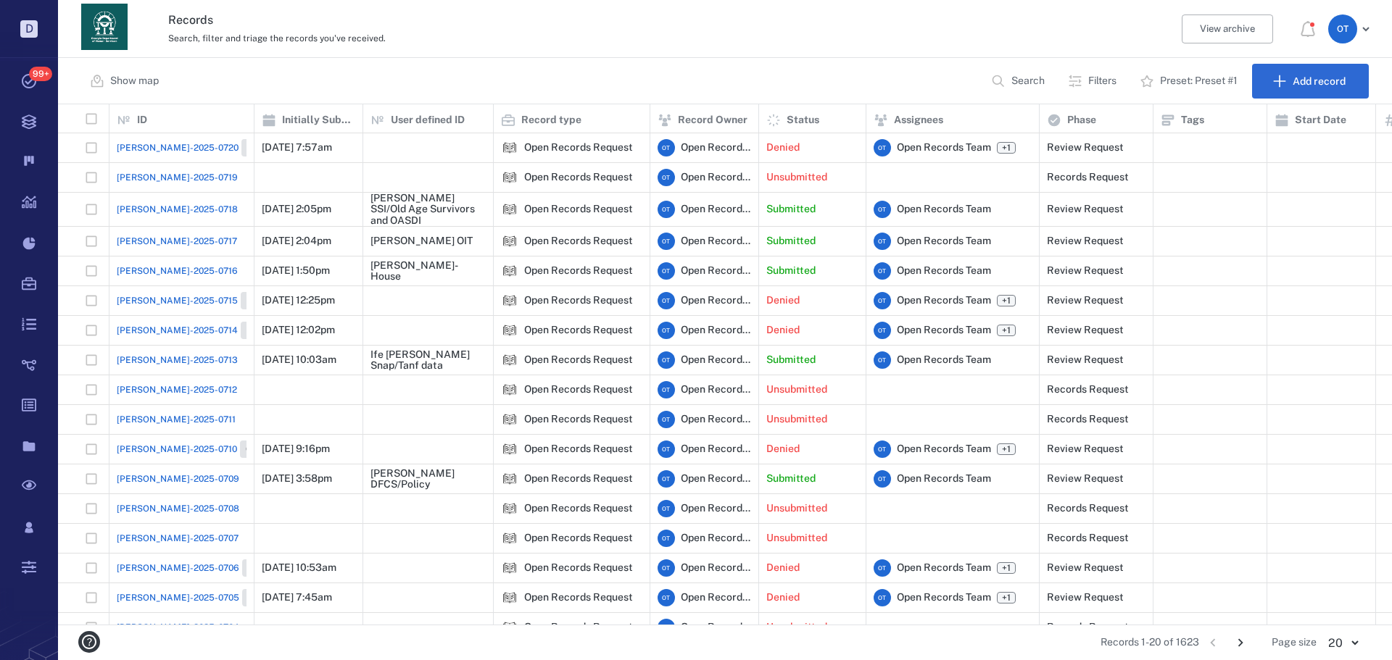
click at [157, 241] on span "[PERSON_NAME]-2025-0717" at bounding box center [177, 241] width 120 height 13
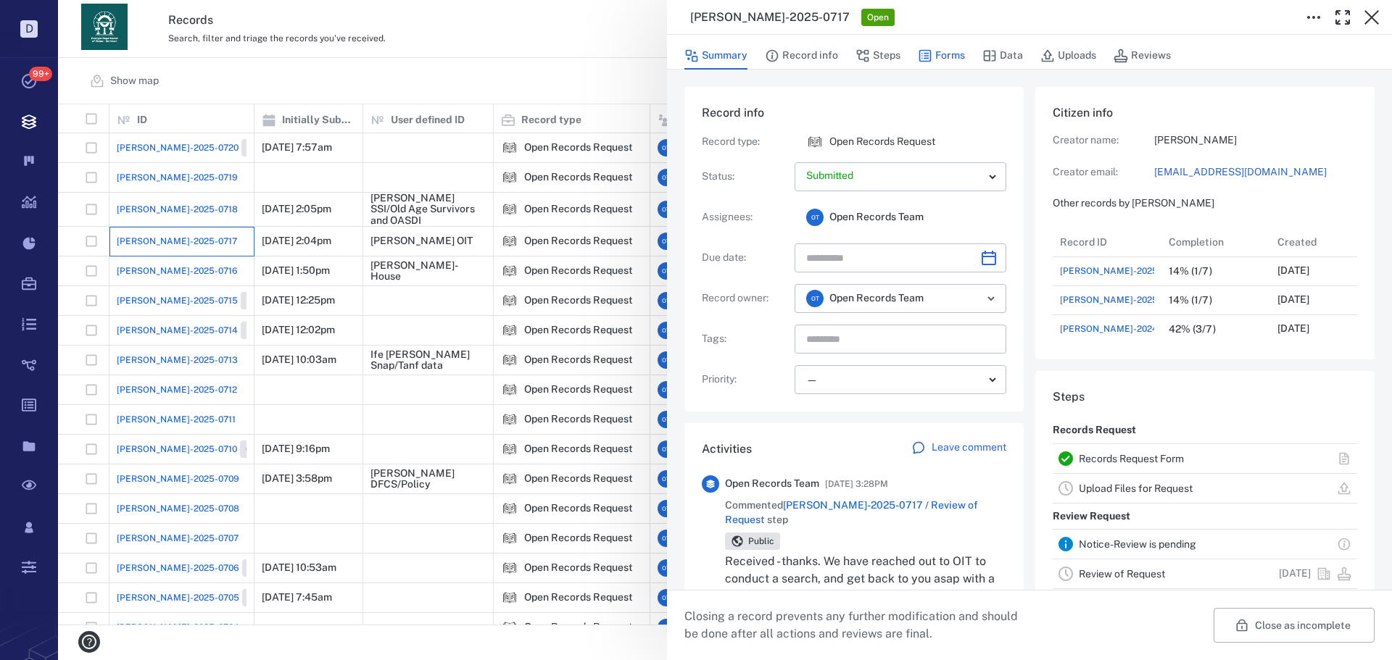
scroll to position [203, 277]
click at [942, 60] on button "Forms" at bounding box center [941, 56] width 47 height 28
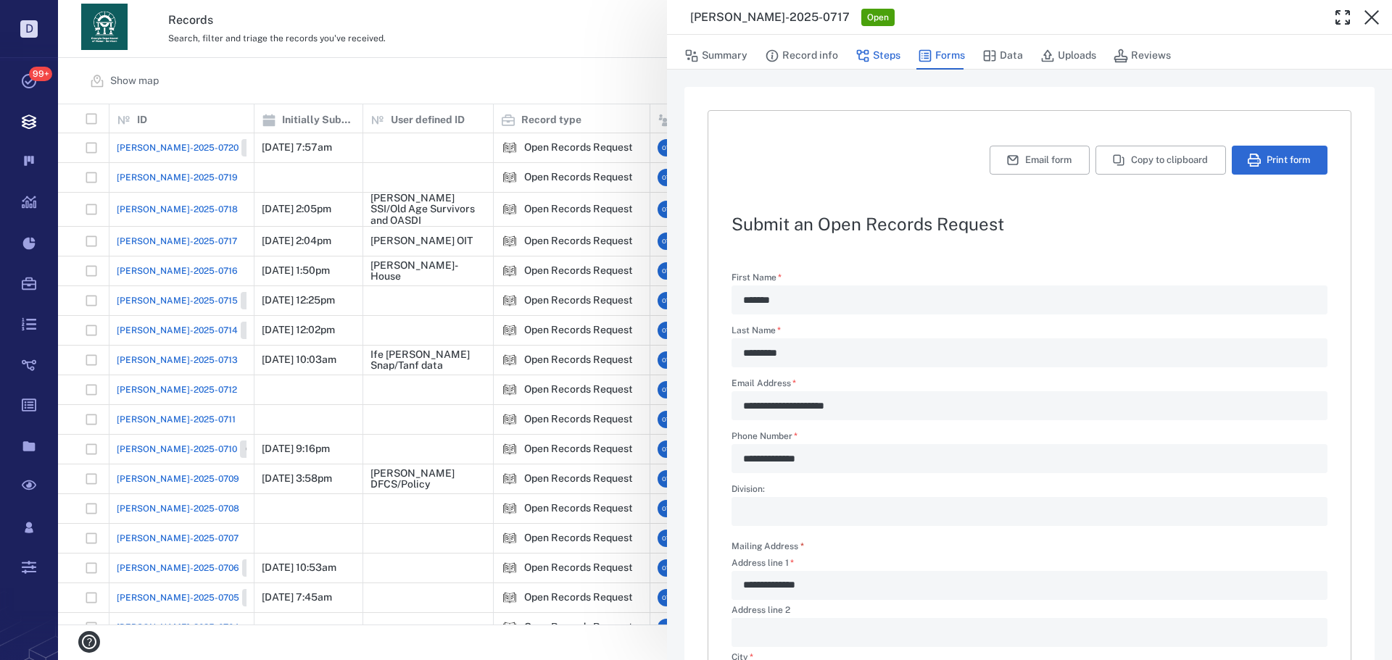
click at [897, 63] on button "Steps" at bounding box center [877, 56] width 45 height 28
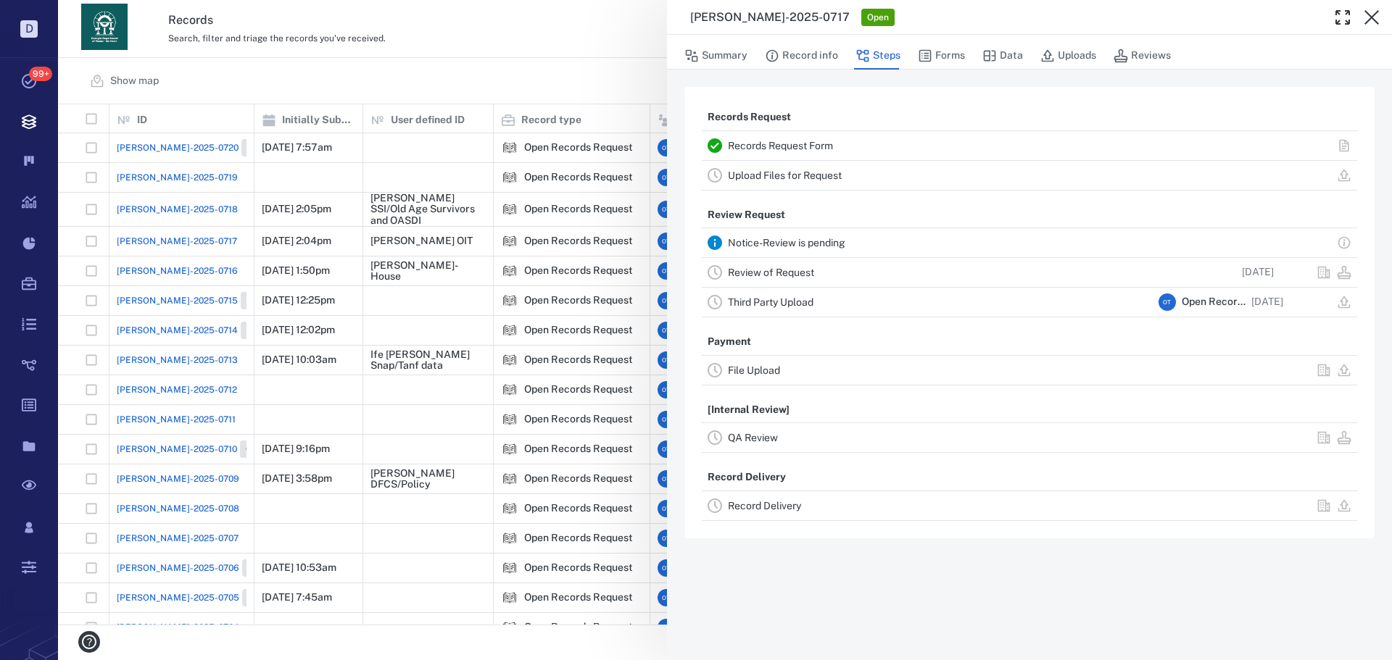
click at [842, 63] on div "Summary Record info Steps Forms Data Uploads Reviews" at bounding box center [1029, 55] width 690 height 29
click at [826, 59] on button "Record info" at bounding box center [801, 56] width 73 height 28
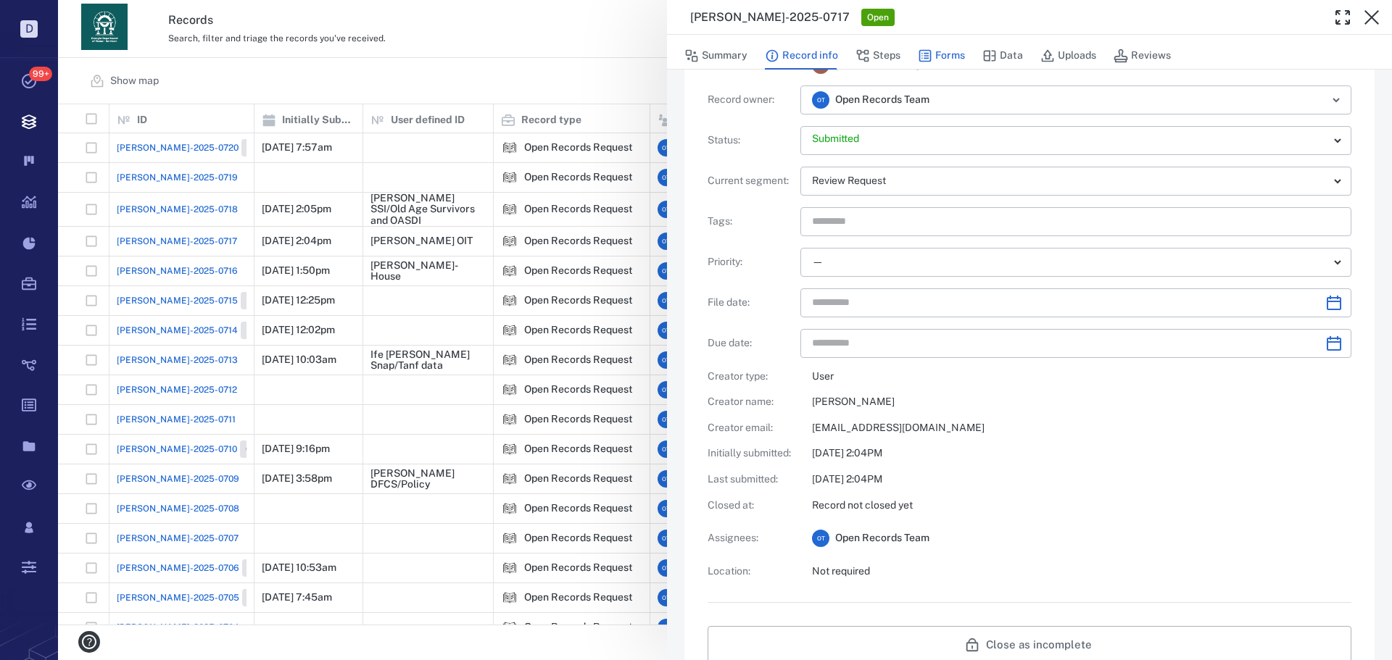
click at [934, 49] on button "Forms" at bounding box center [941, 56] width 47 height 28
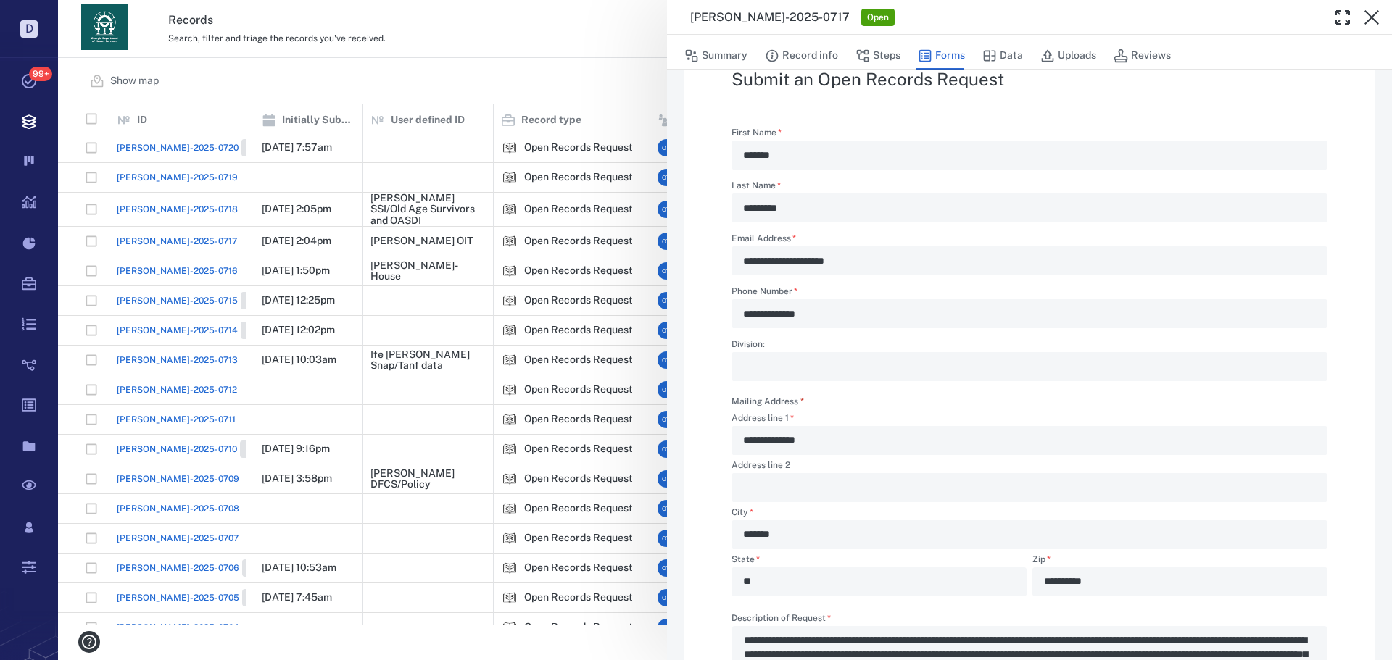
scroll to position [375, 0]
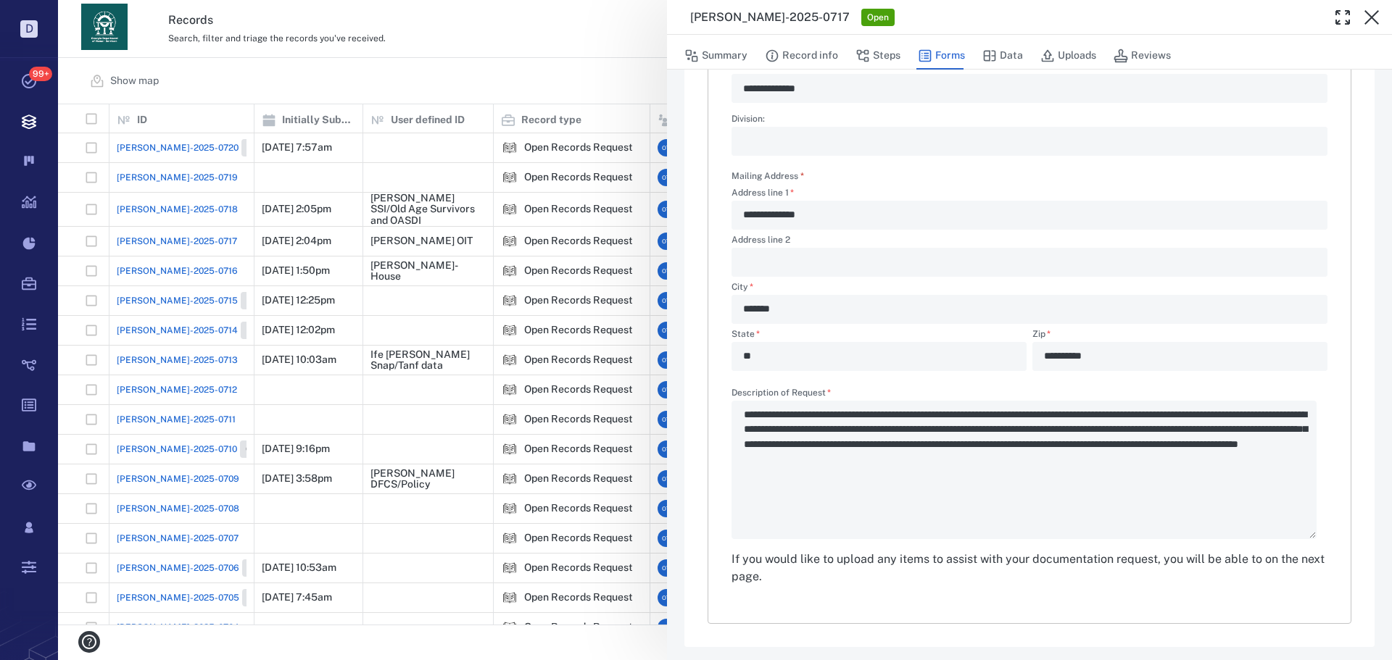
type textarea "*"
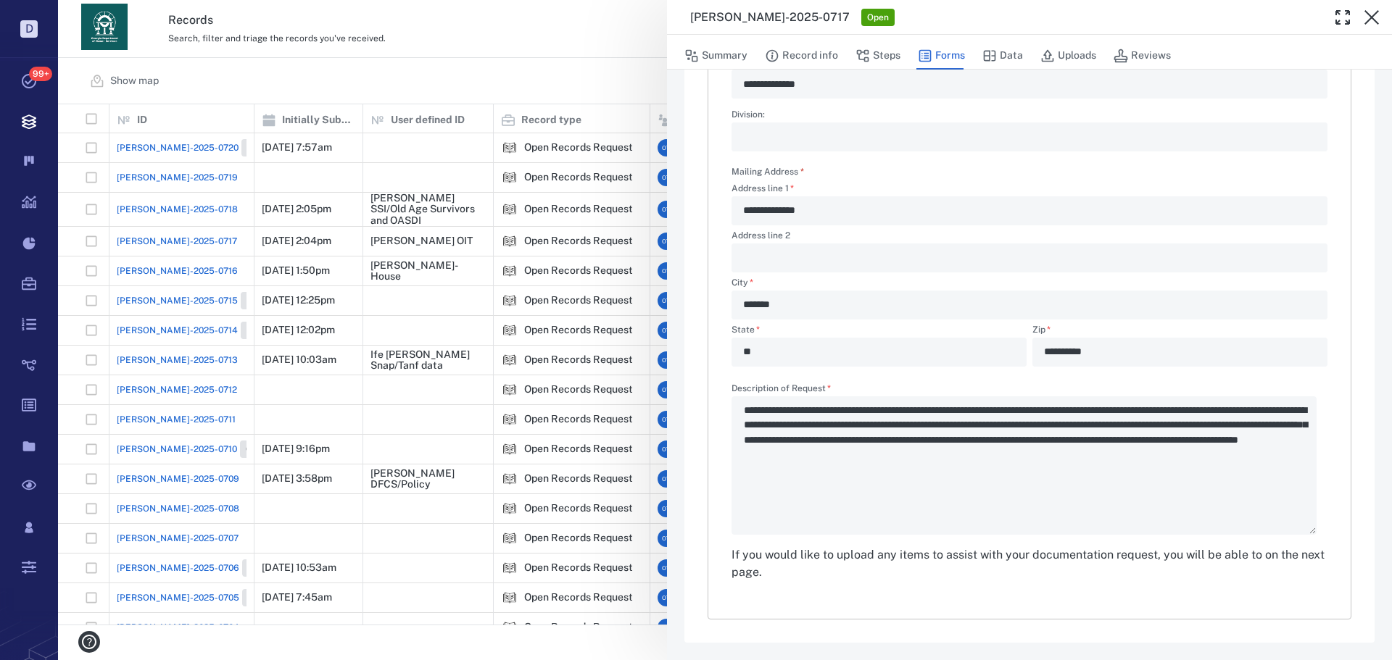
click at [617, 118] on div "**********" at bounding box center [725, 330] width 1334 height 660
